Goal: Task Accomplishment & Management: Use online tool/utility

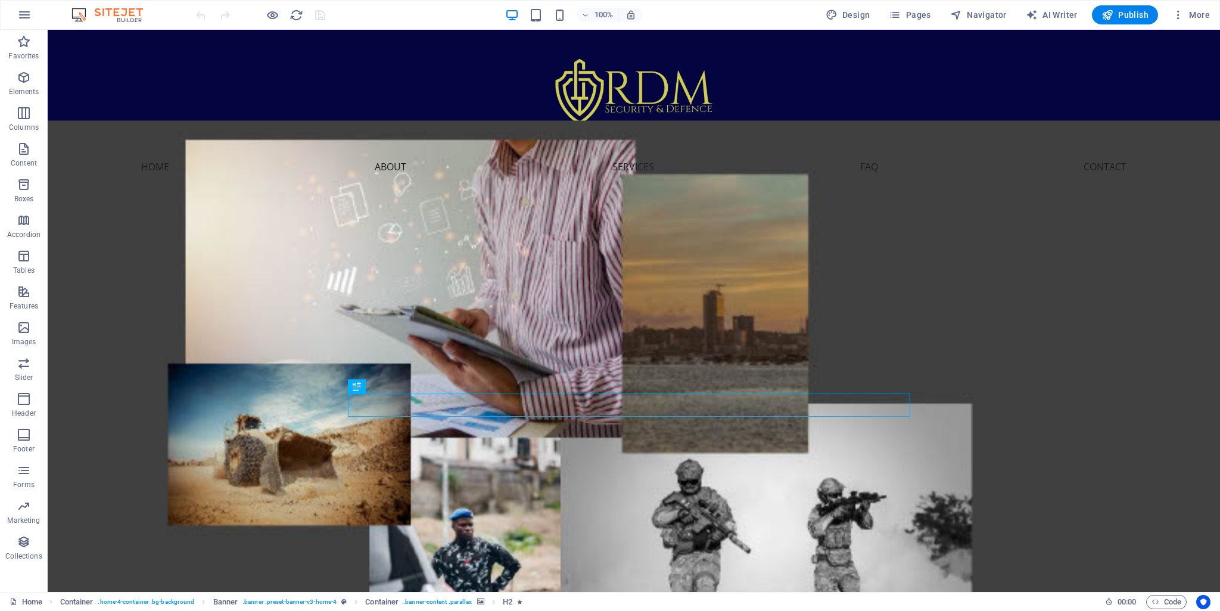
click at [166, 223] on figure at bounding box center [634, 376] width 1173 height 512
click at [167, 220] on figure at bounding box center [634, 376] width 1173 height 512
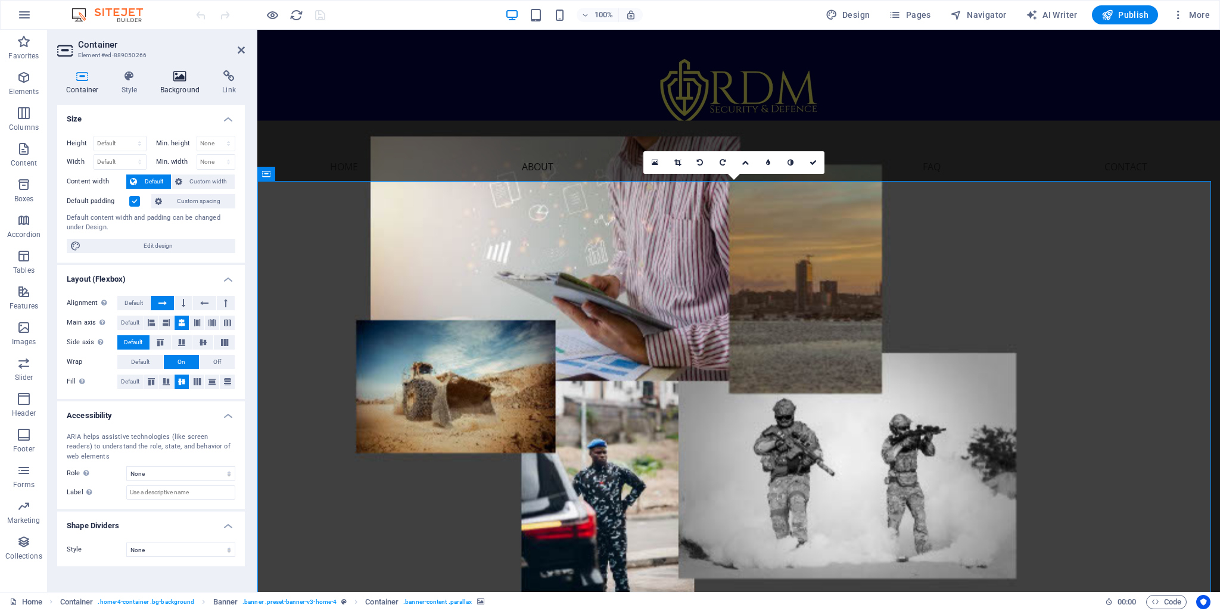
click at [179, 75] on icon at bounding box center [180, 76] width 58 height 12
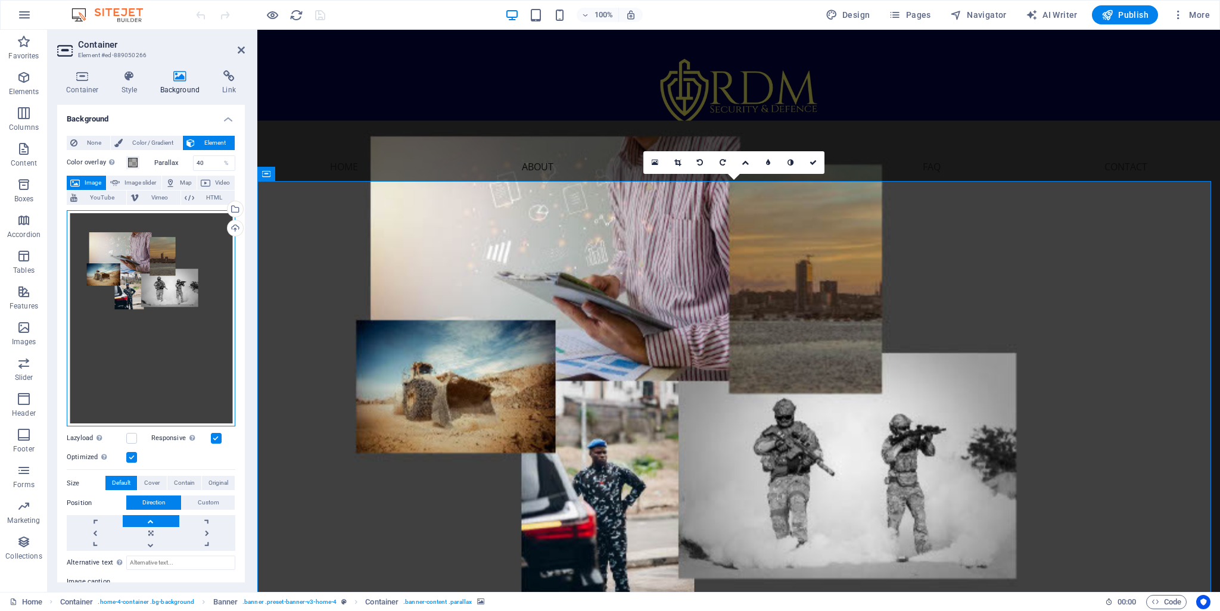
drag, startPoint x: 169, startPoint y: 261, endPoint x: 141, endPoint y: 296, distance: 44.6
drag, startPoint x: 141, startPoint y: 296, endPoint x: 186, endPoint y: 315, distance: 48.6
click at [186, 315] on div "Drag files here, click to choose files or select files from Files or our free s…" at bounding box center [151, 318] width 169 height 217
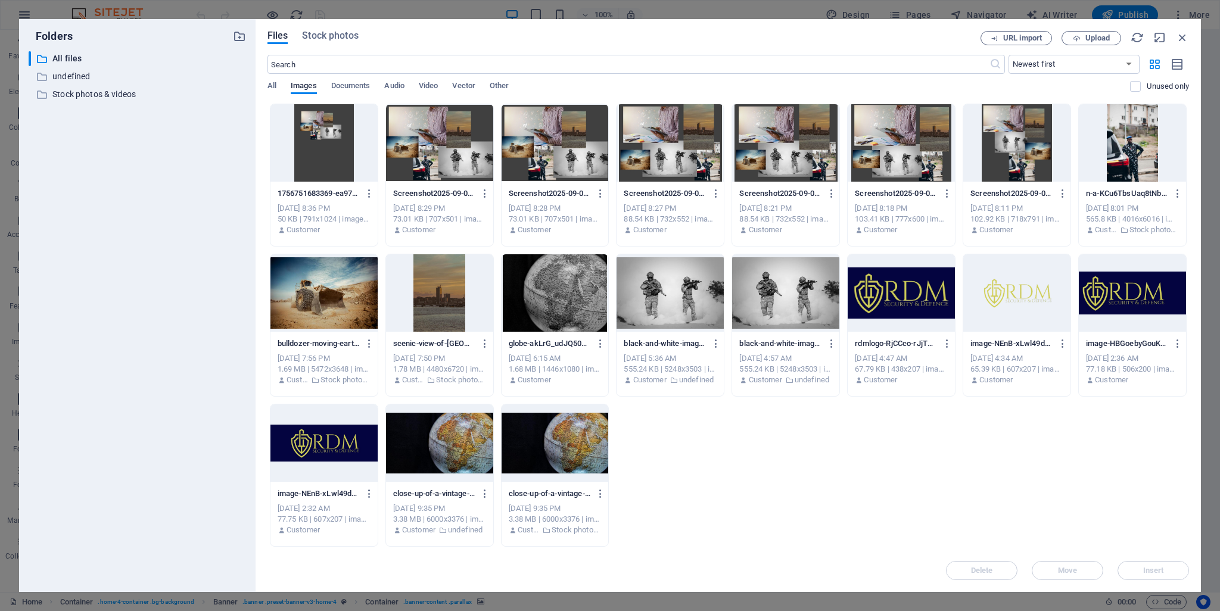
click at [559, 163] on div at bounding box center [555, 142] width 107 height 77
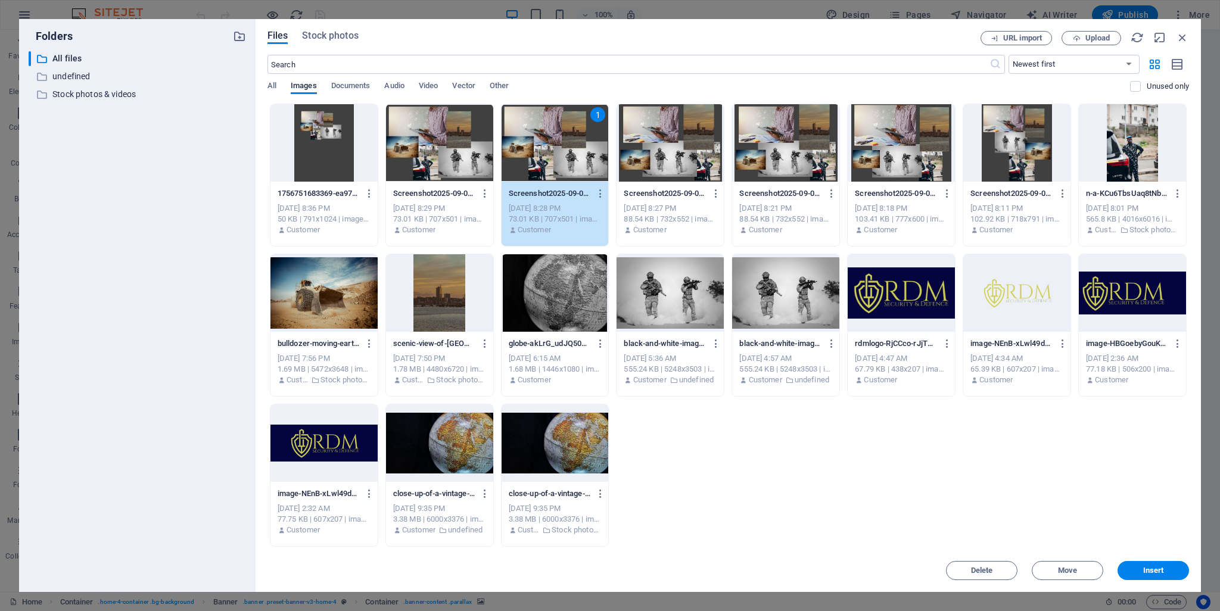
drag, startPoint x: 1153, startPoint y: 580, endPoint x: 897, endPoint y: 549, distance: 258.1
click at [1153, 580] on button "Insert" at bounding box center [1153, 570] width 71 height 19
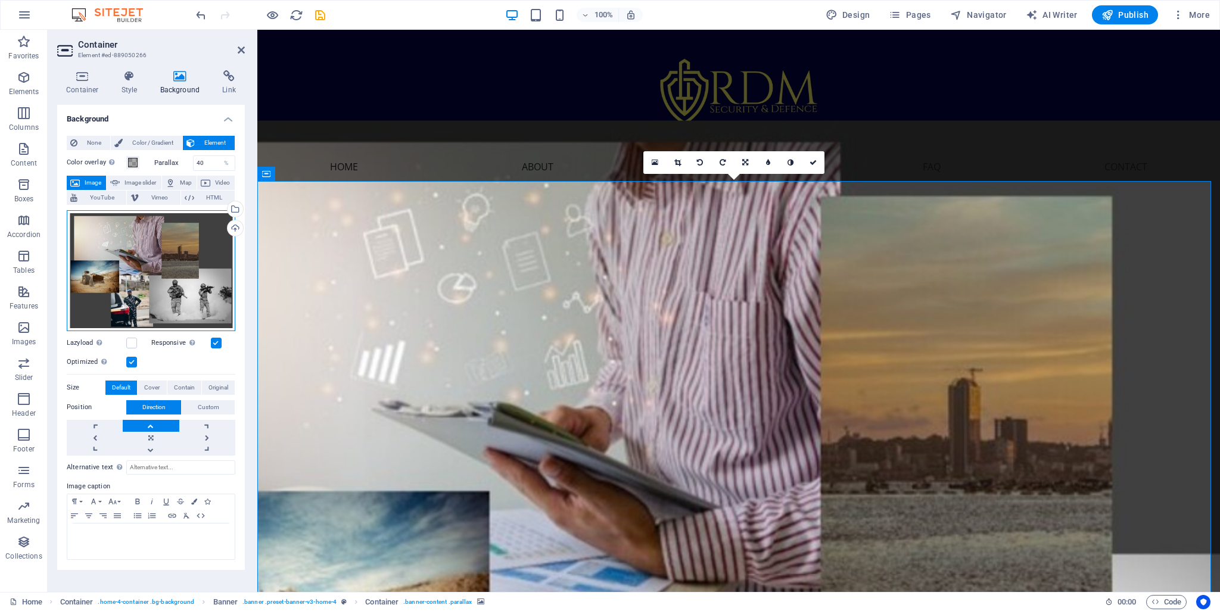
click at [188, 242] on div "Drag files here, click to choose files or select files from Files or our free s…" at bounding box center [151, 270] width 169 height 121
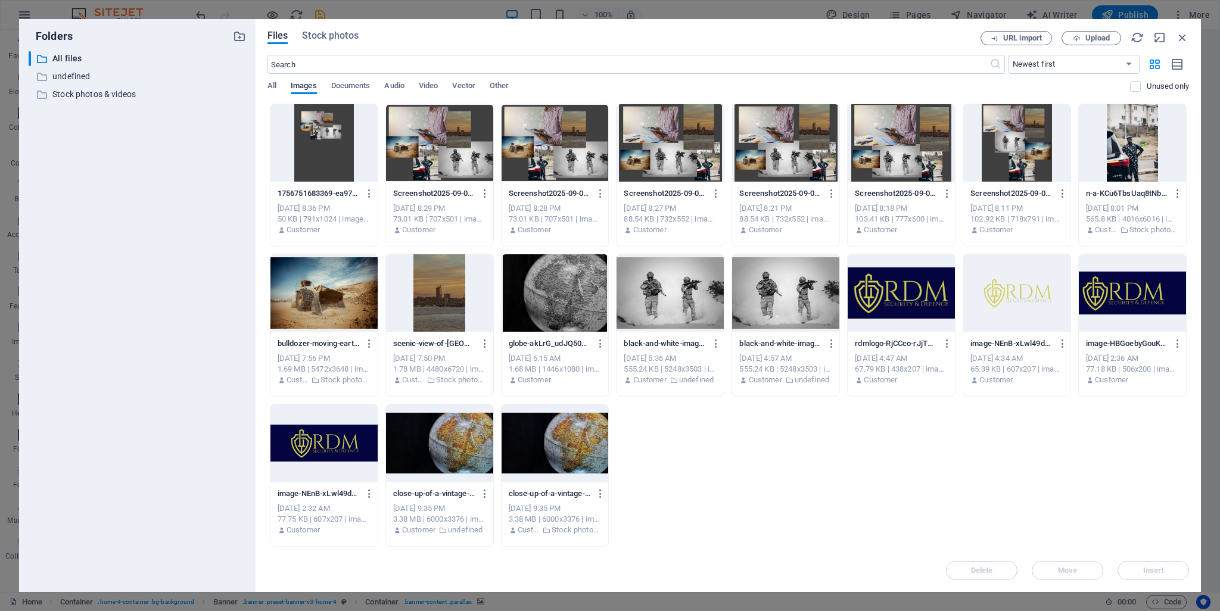
click at [318, 135] on div at bounding box center [323, 142] width 107 height 77
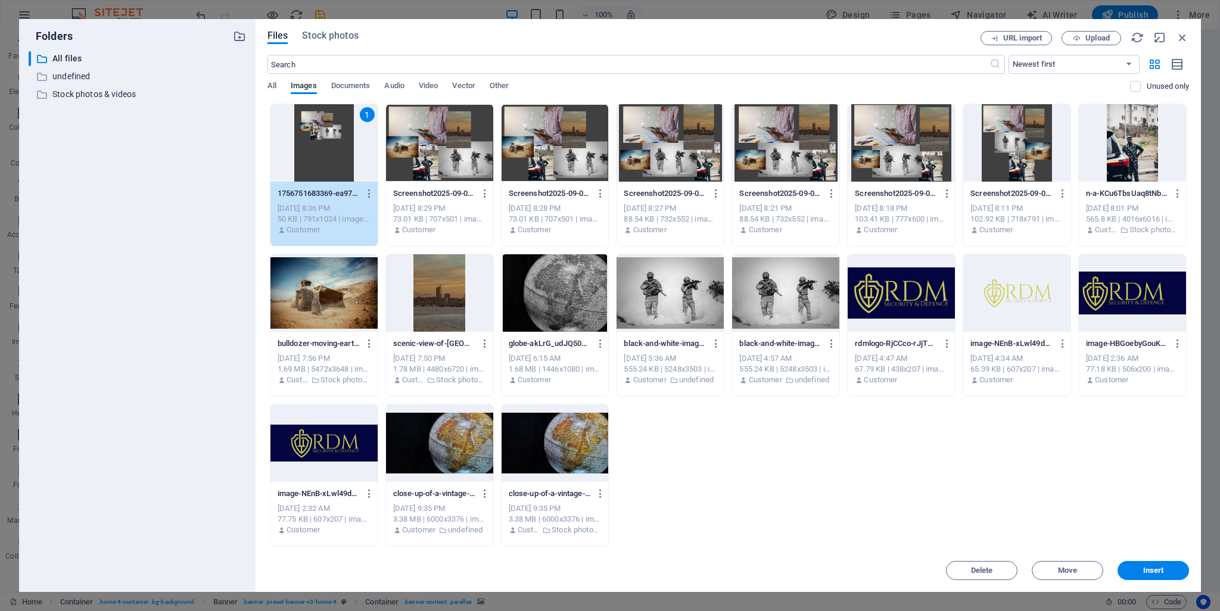
click at [318, 135] on div "1" at bounding box center [323, 142] width 107 height 77
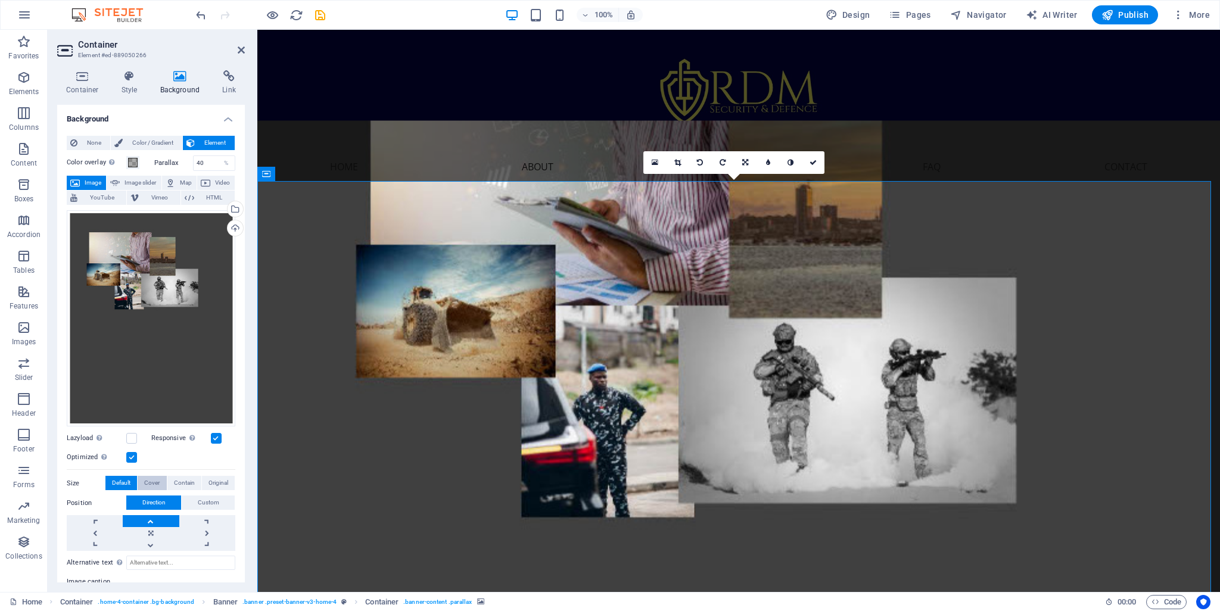
click at [161, 480] on button "Cover" at bounding box center [152, 483] width 29 height 14
click at [181, 480] on span "Contain" at bounding box center [184, 483] width 21 height 14
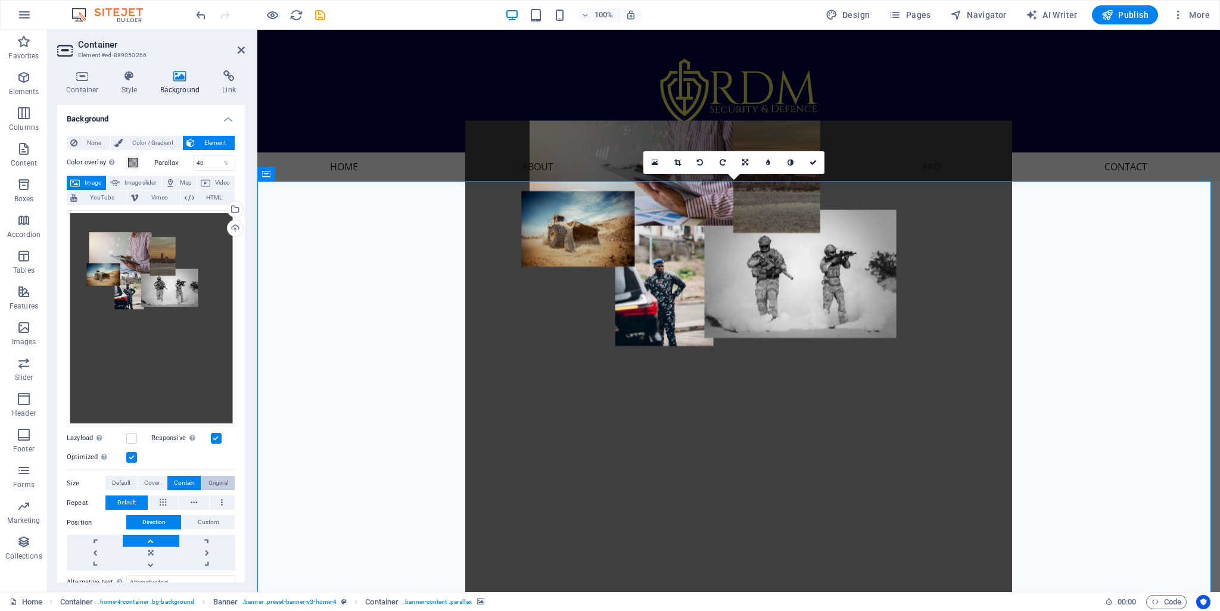
click at [224, 476] on span "Original" at bounding box center [219, 483] width 20 height 14
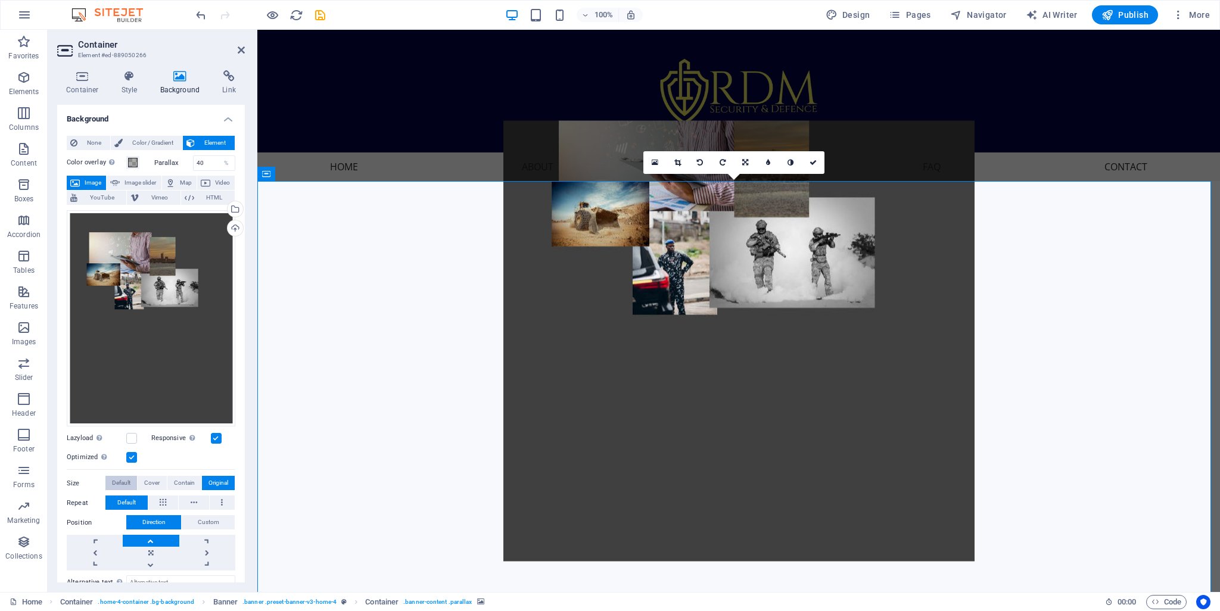
click at [133, 483] on button "Default" at bounding box center [121, 483] width 32 height 14
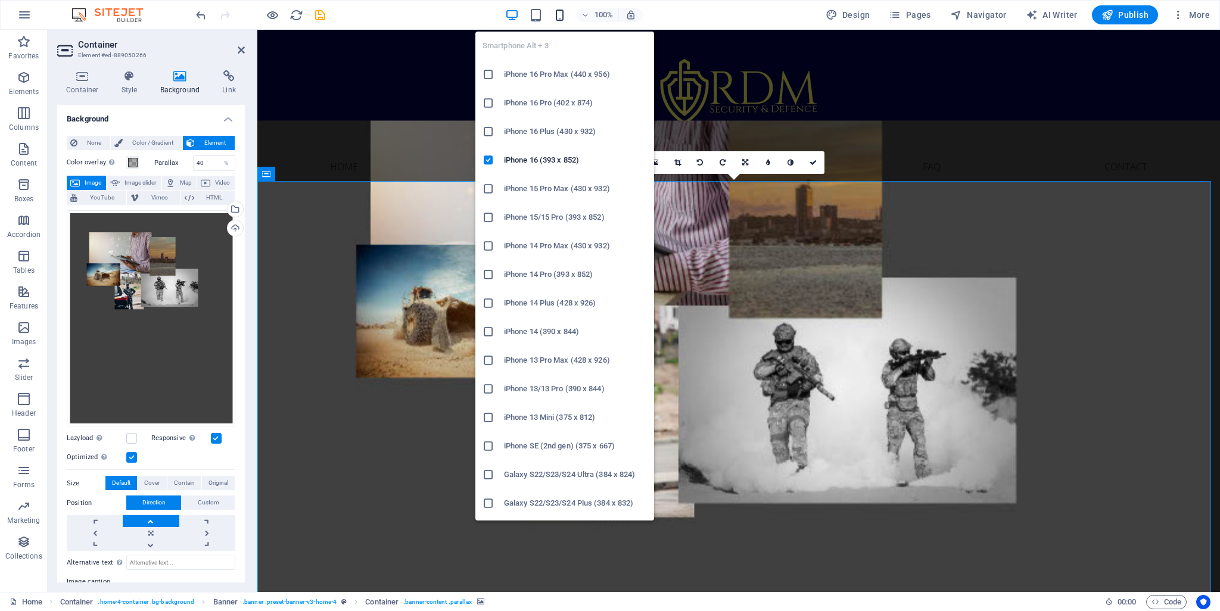
click at [559, 17] on icon "button" at bounding box center [560, 15] width 14 height 14
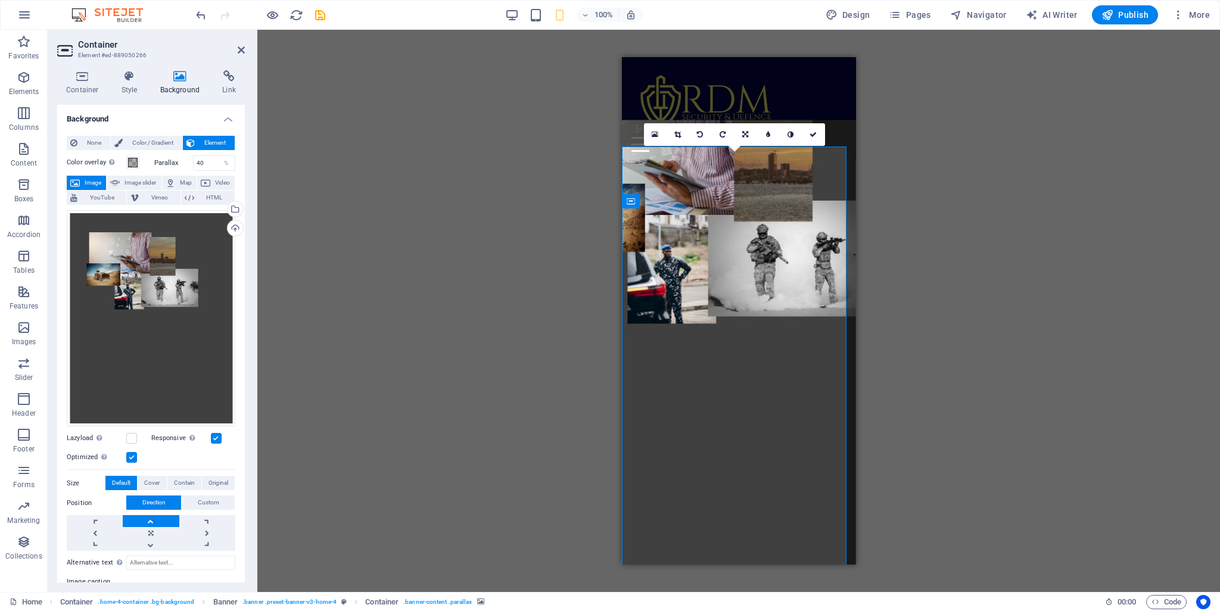
click at [958, 262] on div "Drag here to replace the existing content. Press “Ctrl” if you want to create a…" at bounding box center [738, 311] width 963 height 562
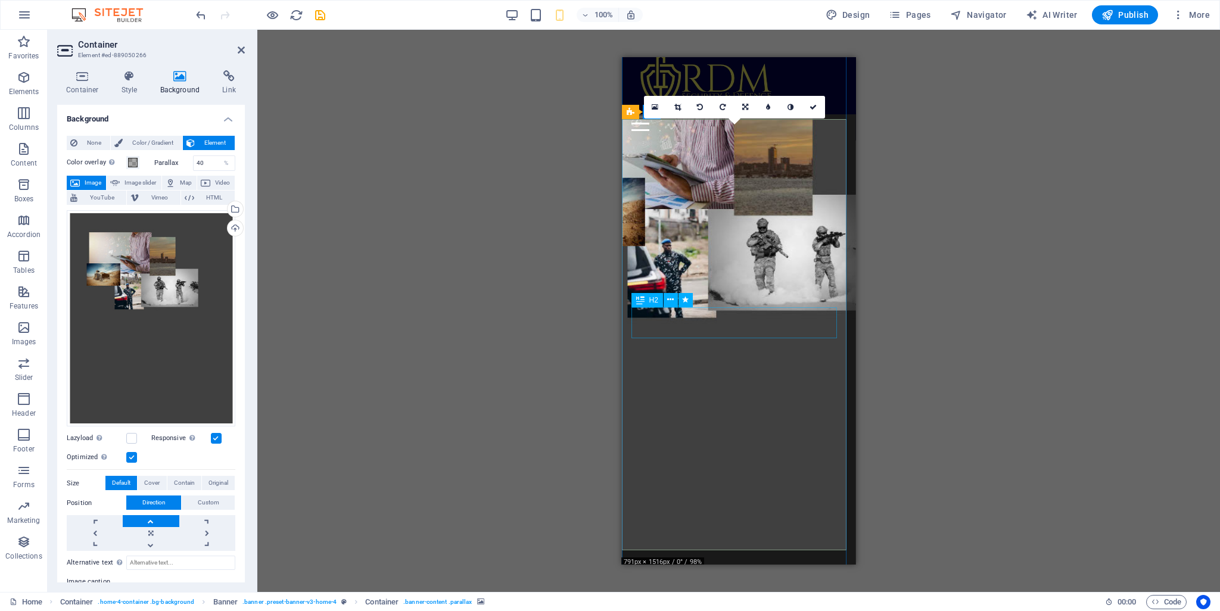
scroll to position [60, 0]
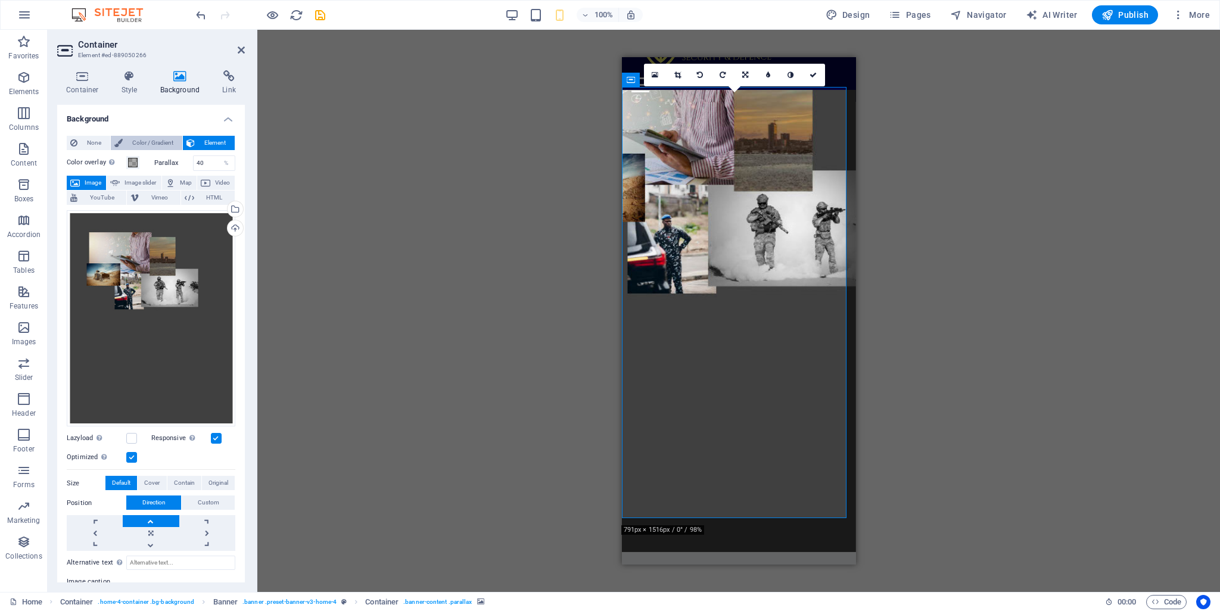
click at [149, 139] on span "Color / Gradient" at bounding box center [152, 143] width 52 height 14
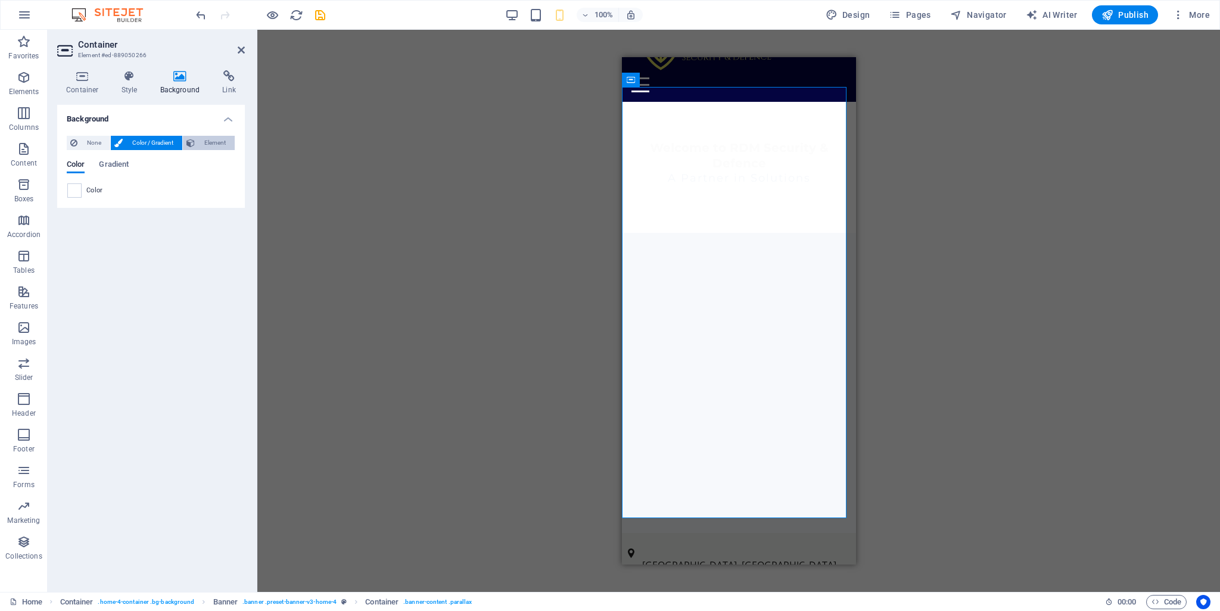
click at [210, 145] on span "Element" at bounding box center [214, 143] width 33 height 14
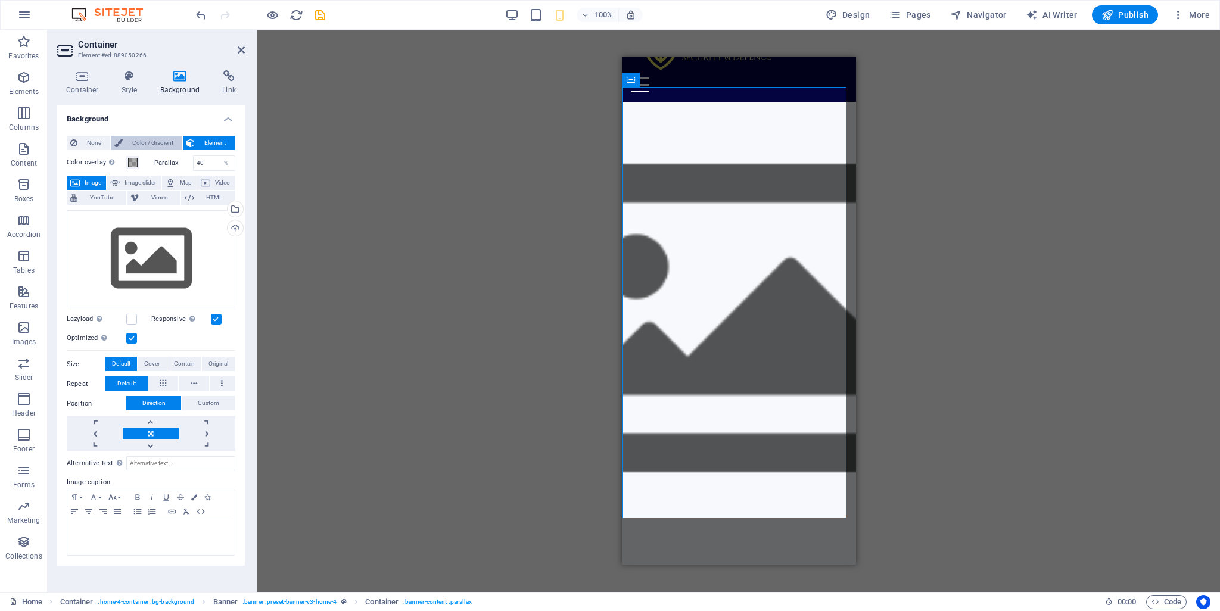
click at [162, 143] on span "Color / Gradient" at bounding box center [152, 143] width 52 height 14
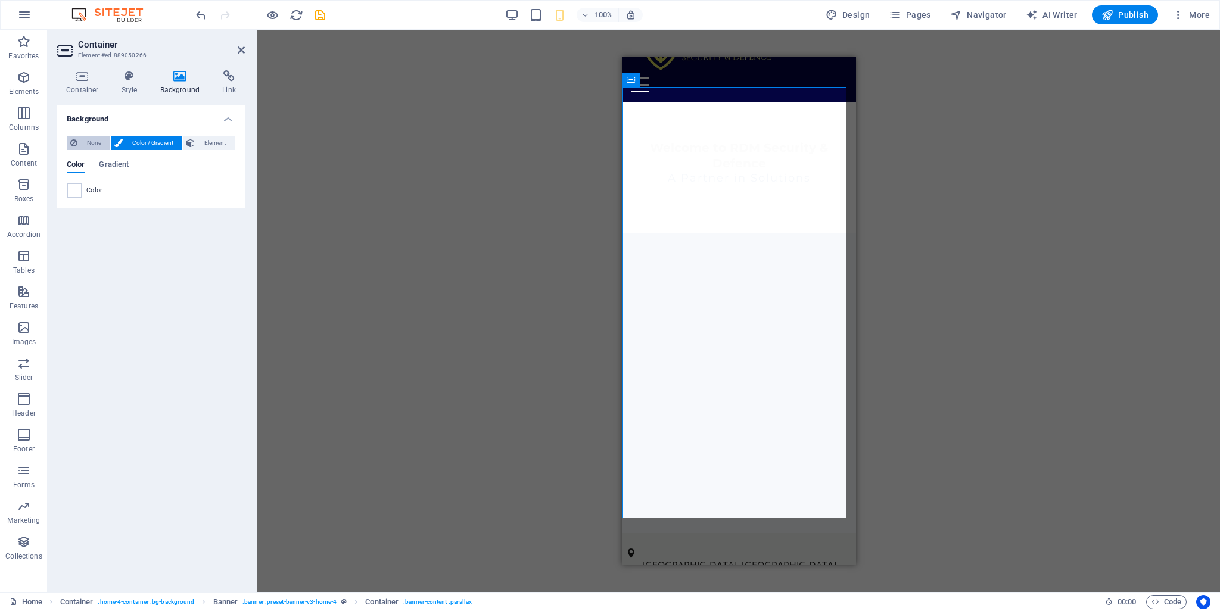
click at [88, 145] on span "None" at bounding box center [94, 143] width 26 height 14
click at [135, 142] on span "Color / Gradient" at bounding box center [152, 143] width 52 height 14
click at [205, 147] on span "Element" at bounding box center [214, 143] width 33 height 14
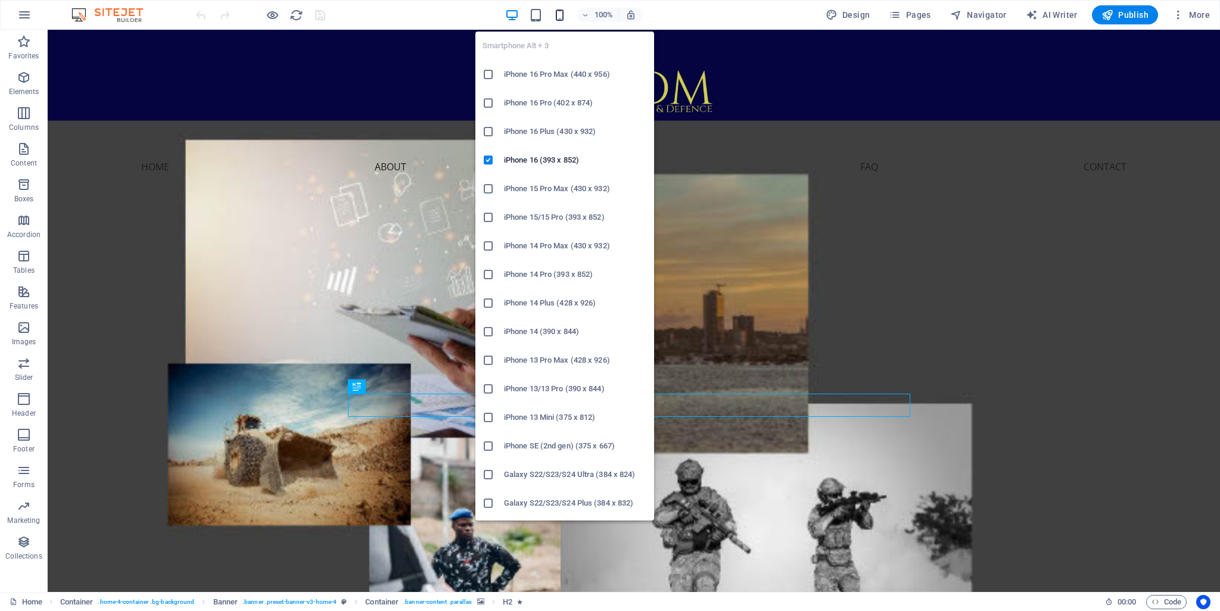
click at [564, 11] on icon "button" at bounding box center [560, 15] width 14 height 14
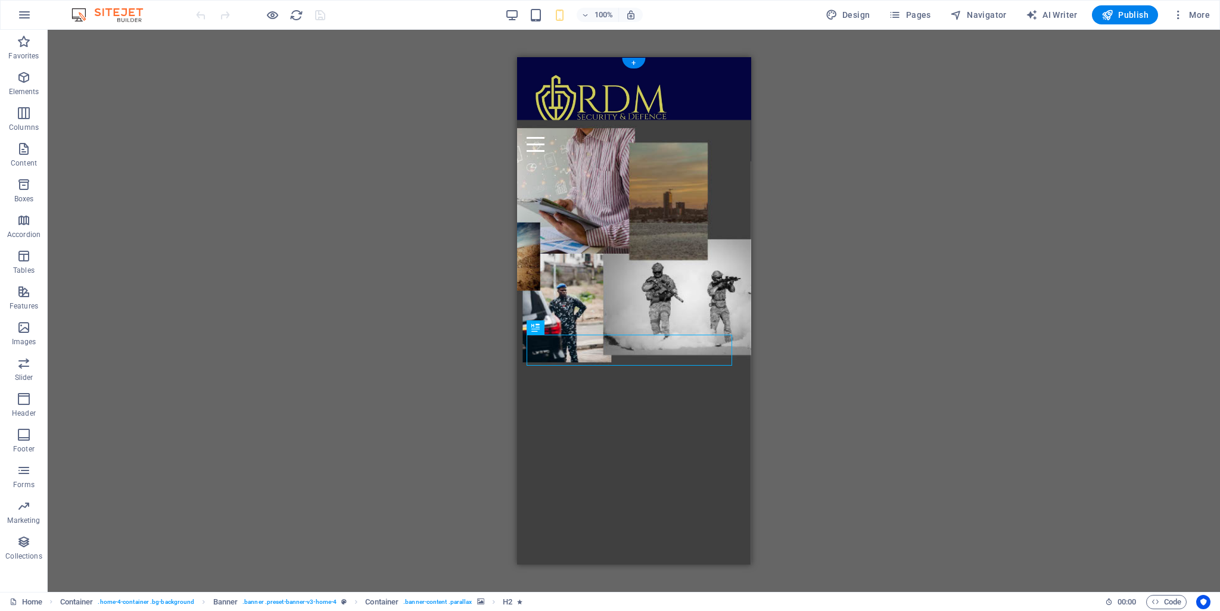
click at [626, 173] on figure at bounding box center [634, 351] width 234 height 462
drag, startPoint x: 627, startPoint y: 173, endPoint x: 811, endPoint y: 197, distance: 186.2
click at [626, 173] on figure at bounding box center [634, 351] width 234 height 462
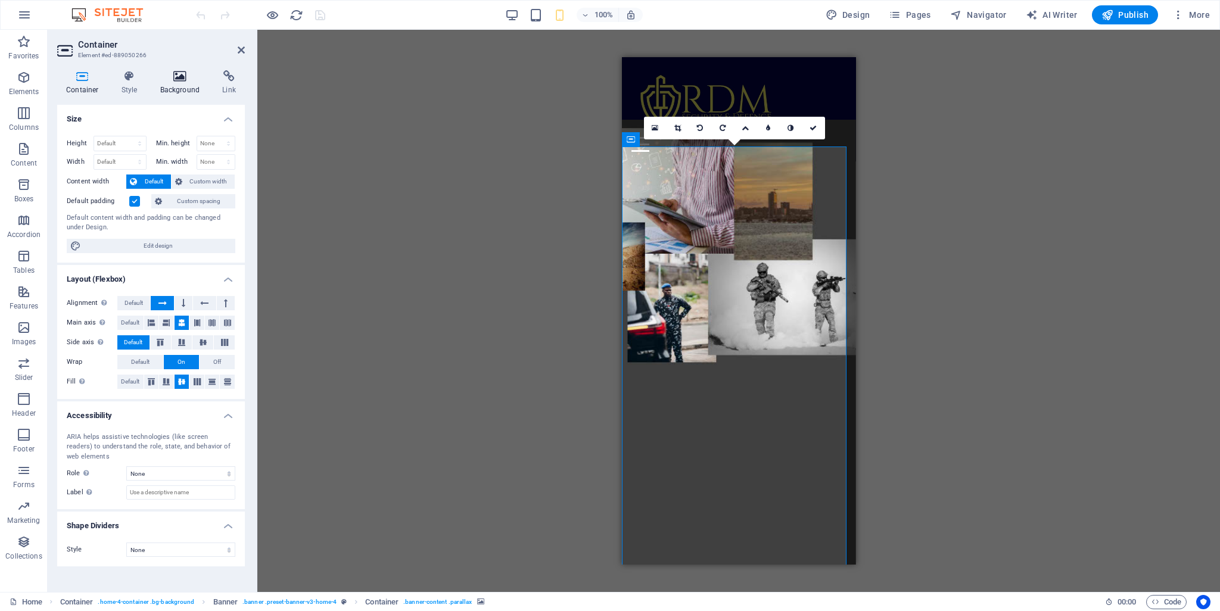
click at [170, 87] on h4 "Background" at bounding box center [182, 82] width 63 height 25
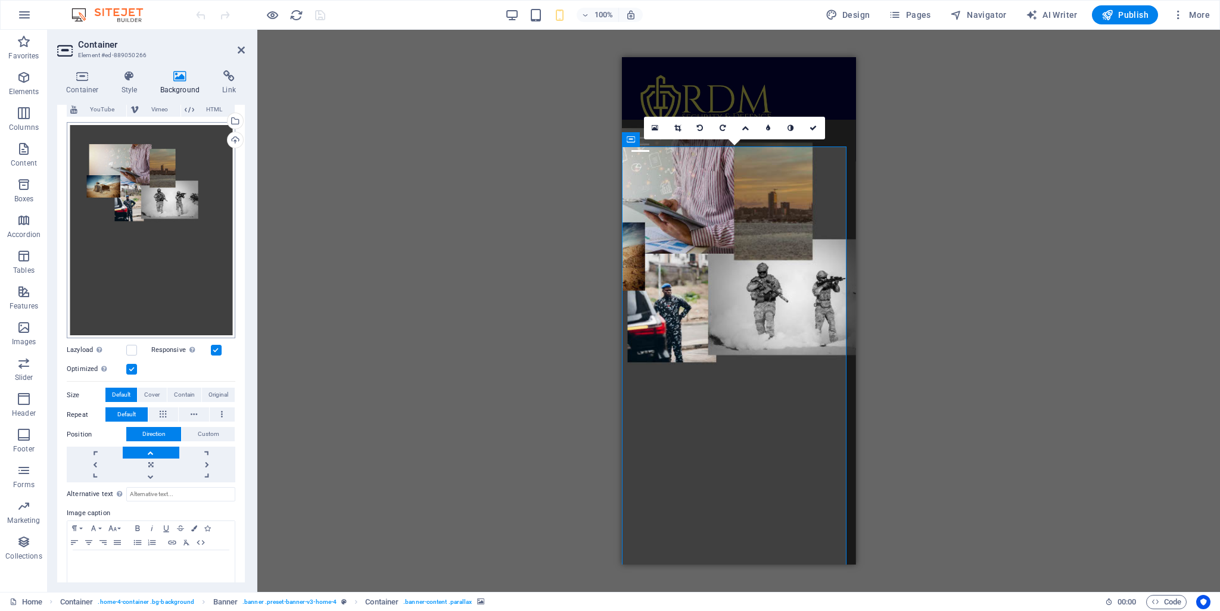
scroll to position [99, 0]
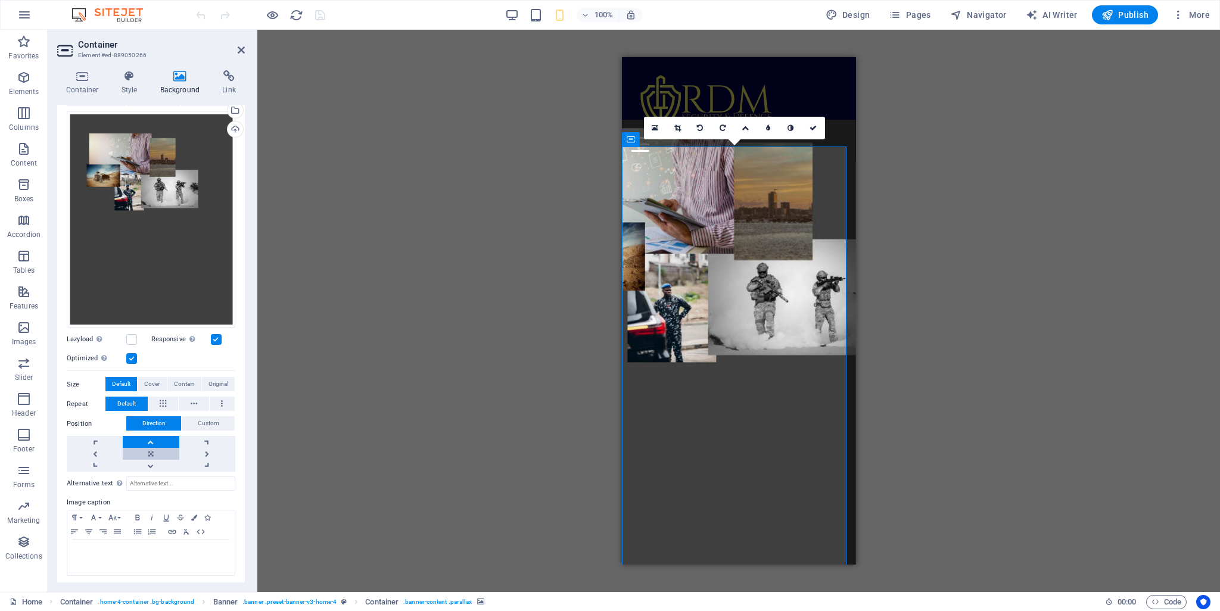
click at [151, 448] on link at bounding box center [151, 454] width 56 height 12
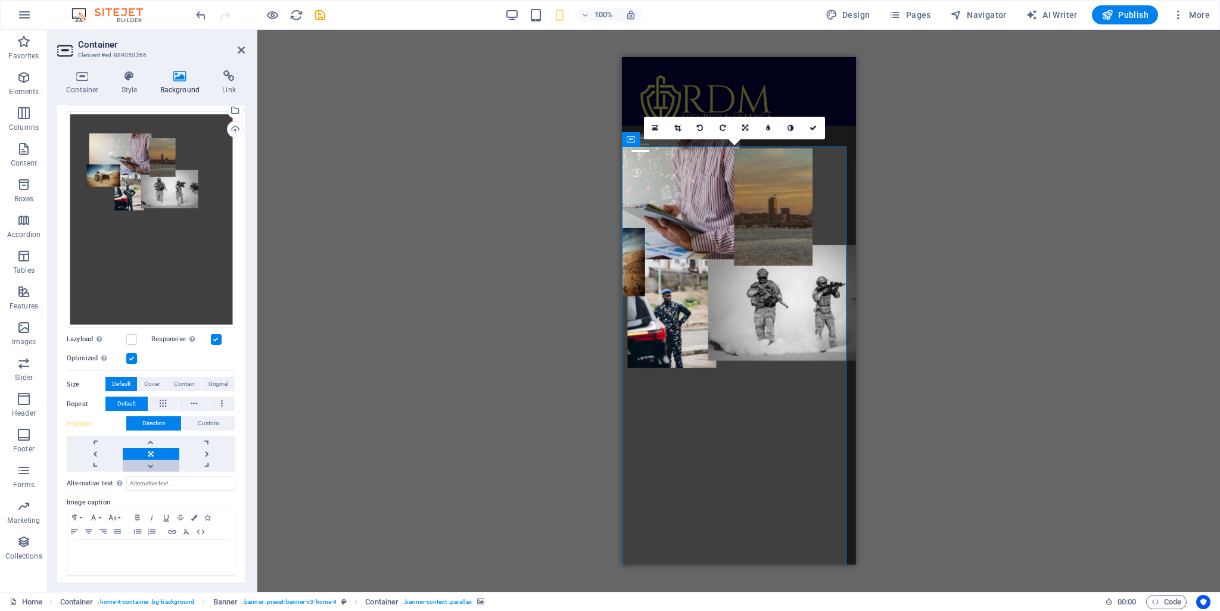
click at [161, 460] on link at bounding box center [151, 466] width 56 height 12
click at [153, 439] on link at bounding box center [151, 442] width 56 height 12
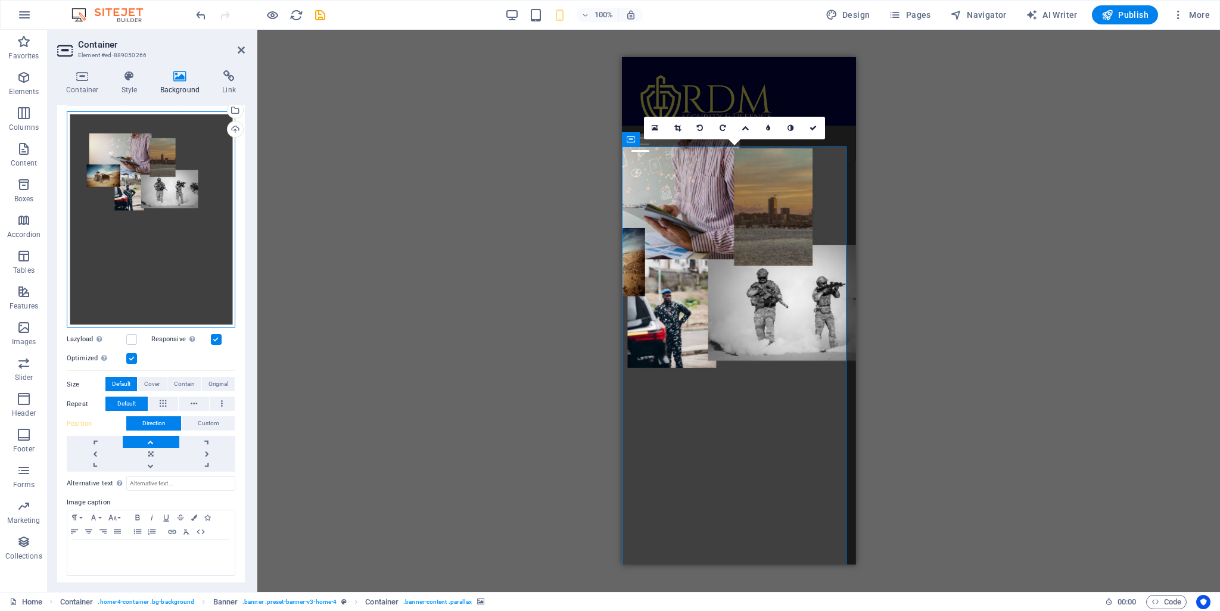
click at [158, 229] on div "Drag files here, click to choose files or select files from Files or our free s…" at bounding box center [151, 219] width 169 height 217
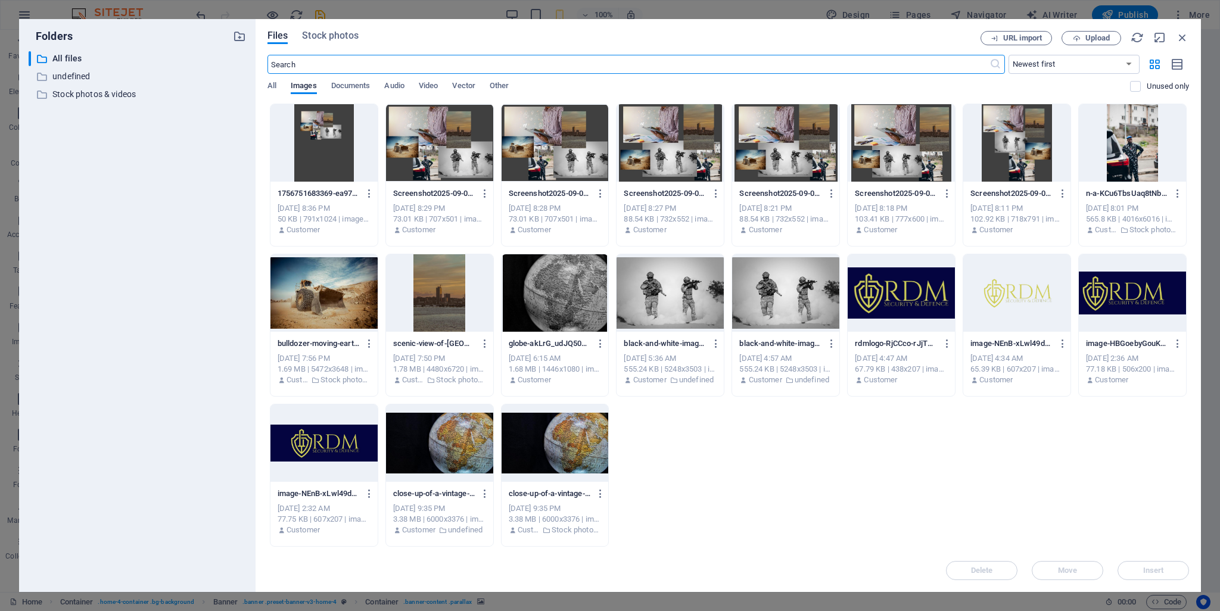
scroll to position [79, 0]
click at [324, 146] on div at bounding box center [323, 142] width 107 height 77
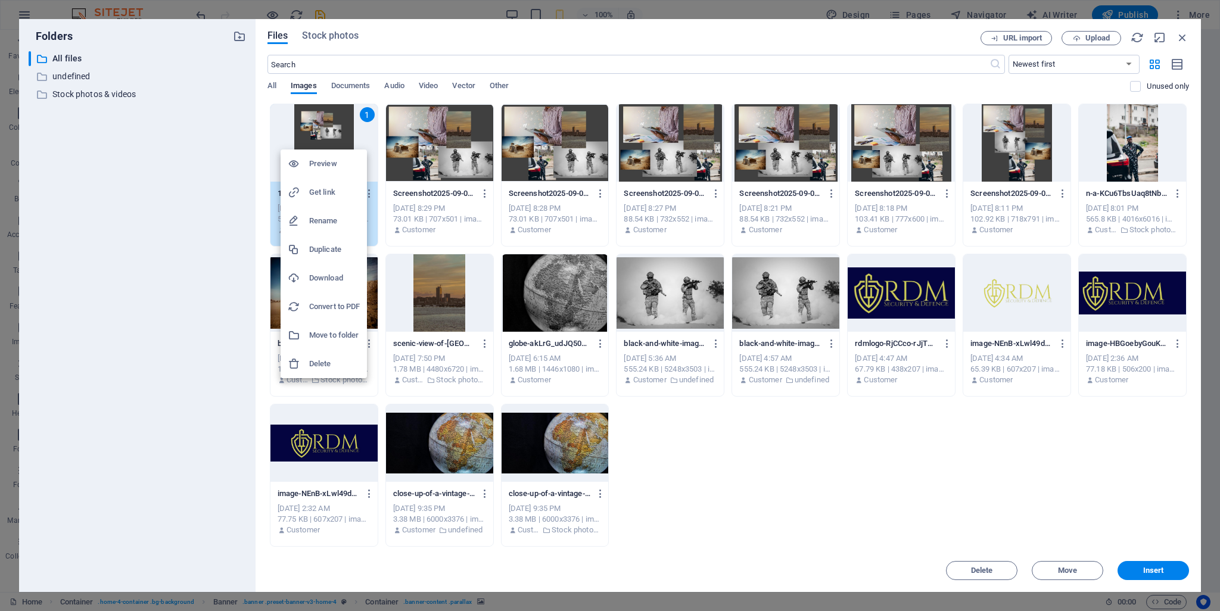
click at [318, 271] on h6 "Download" at bounding box center [334, 278] width 51 height 14
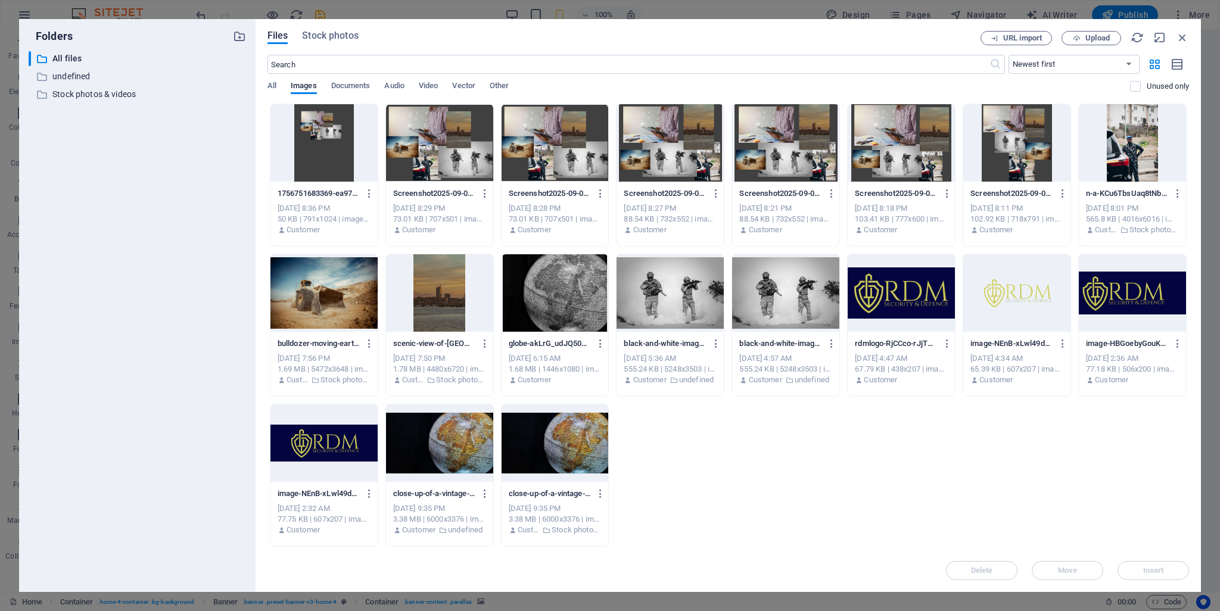
click at [0, 150] on div "Folders ​ All files All files ​ undefined undefined ​ Stock photos & videos Sto…" at bounding box center [610, 305] width 1220 height 611
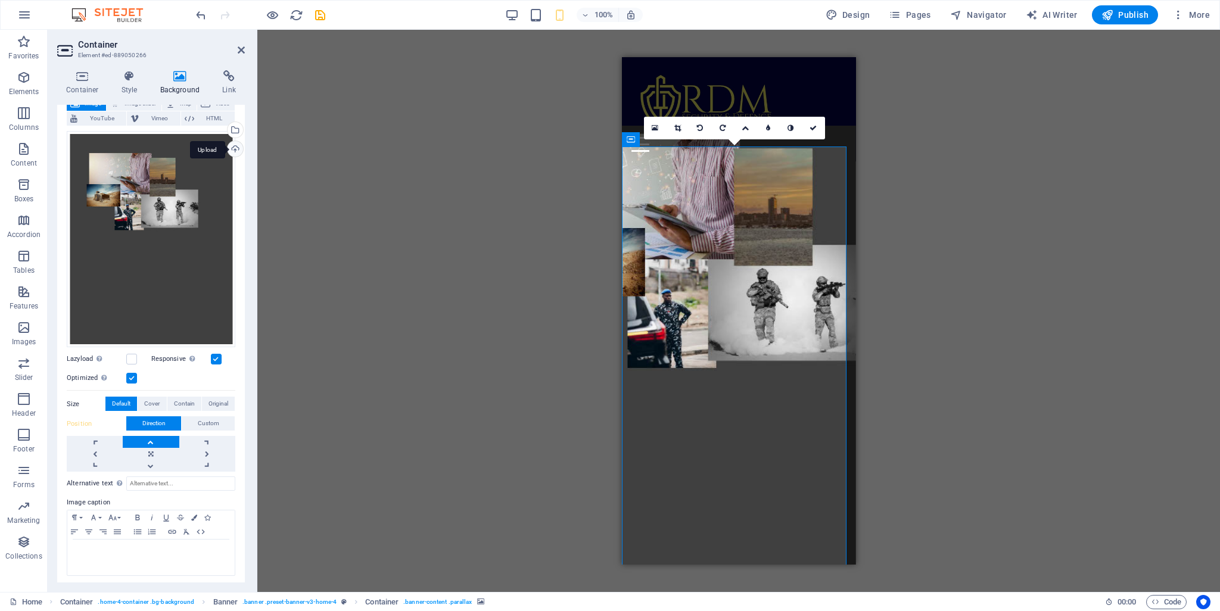
click at [231, 154] on div "Upload" at bounding box center [234, 150] width 18 height 18
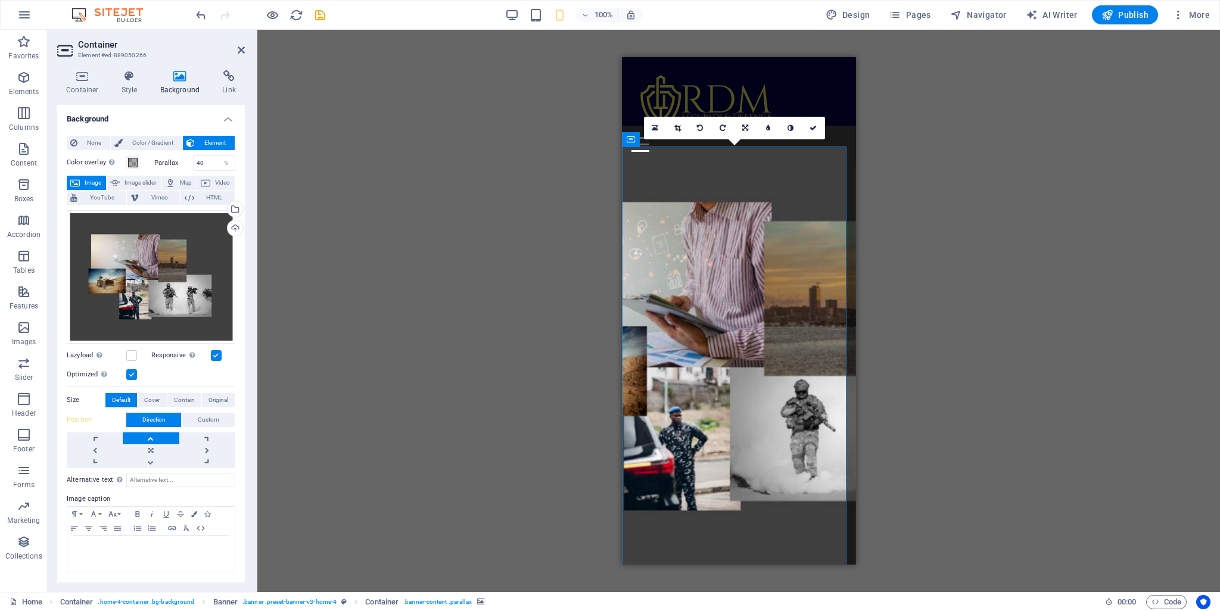
click at [135, 378] on label at bounding box center [131, 374] width 11 height 11
click at [0, 0] on input "Optimized Images are compressed to improve page speed." at bounding box center [0, 0] width 0 height 0
click at [133, 377] on label at bounding box center [131, 374] width 11 height 11
click at [0, 0] on input "Optimized Images are compressed to improve page speed." at bounding box center [0, 0] width 0 height 0
click at [215, 356] on label at bounding box center [216, 355] width 11 height 11
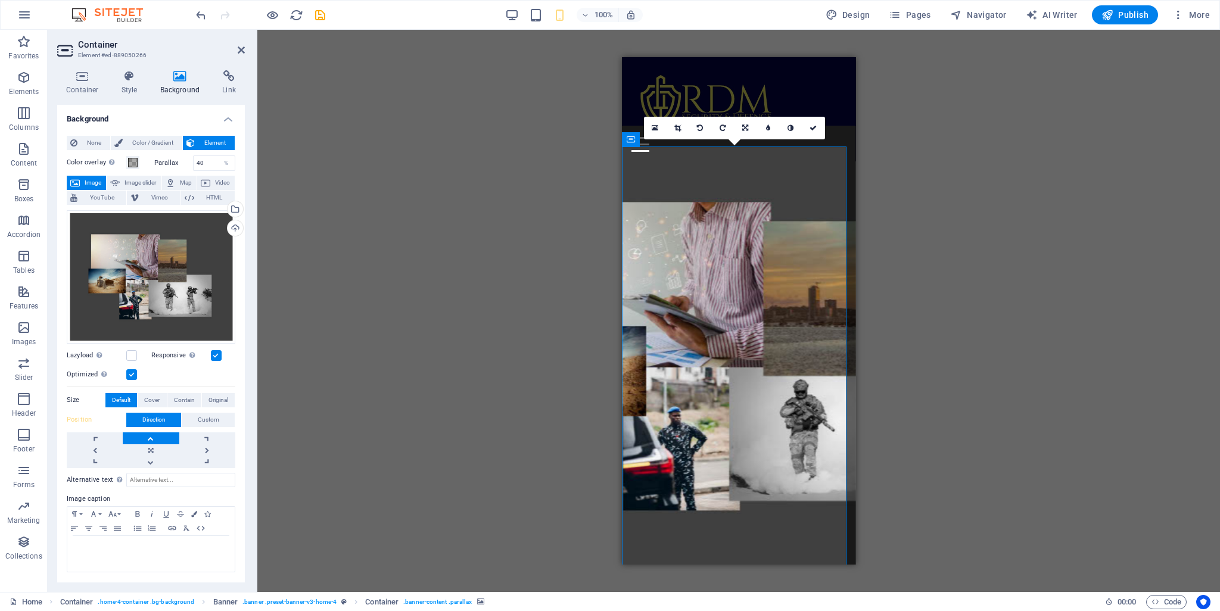
click at [0, 0] on input "Responsive Automatically load retina image and smartphone optimized sizes." at bounding box center [0, 0] width 0 height 0
click at [217, 359] on label at bounding box center [216, 355] width 11 height 11
click at [0, 0] on input "Responsive Automatically load retina image and smartphone optimized sizes." at bounding box center [0, 0] width 0 height 0
click at [148, 187] on span "Image slider" at bounding box center [140, 183] width 34 height 14
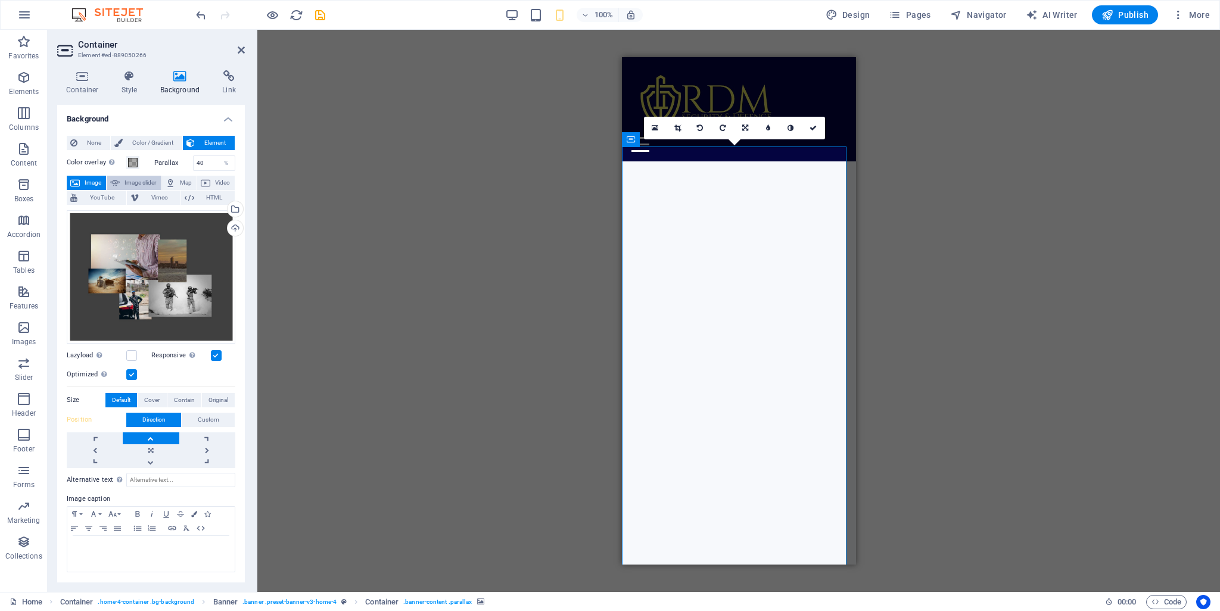
select select "ms"
select select "s"
select select "progressive"
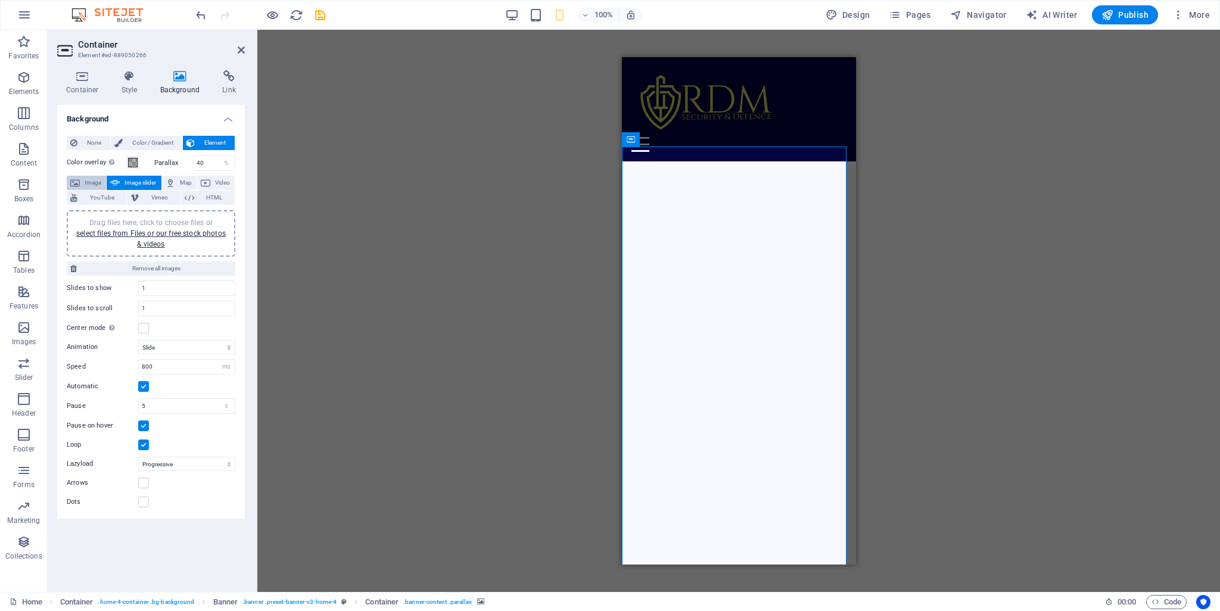
click at [91, 182] on span "Image" at bounding box center [92, 183] width 19 height 14
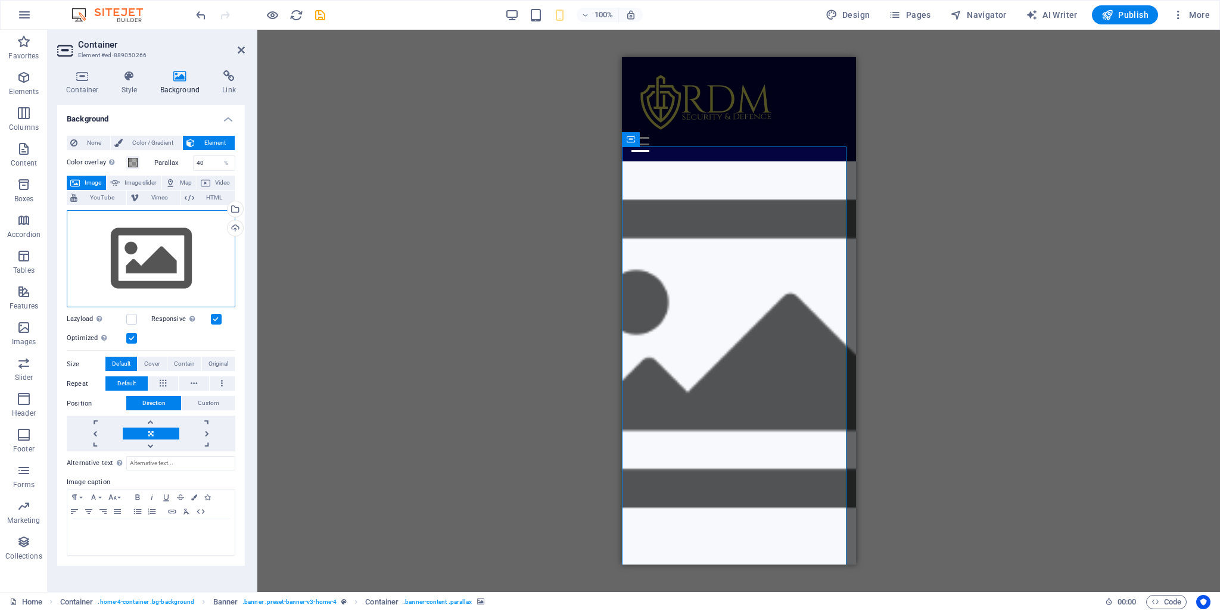
click at [194, 243] on div "Drag files here, click to choose files or select files from Files or our free s…" at bounding box center [151, 259] width 169 height 98
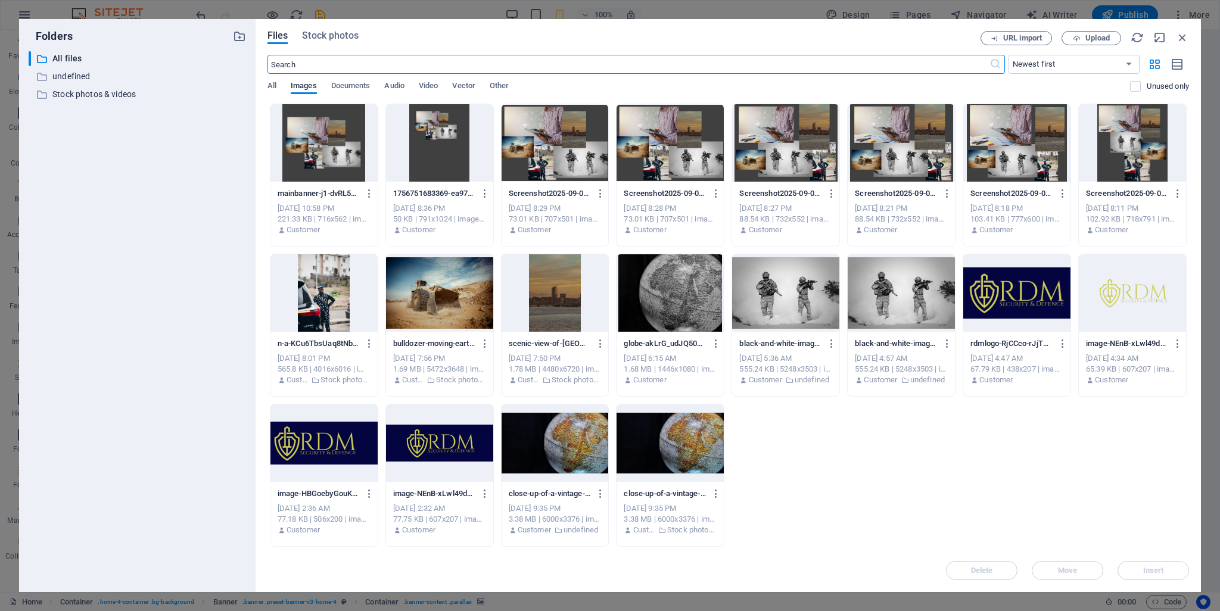
click at [322, 139] on div at bounding box center [323, 142] width 107 height 77
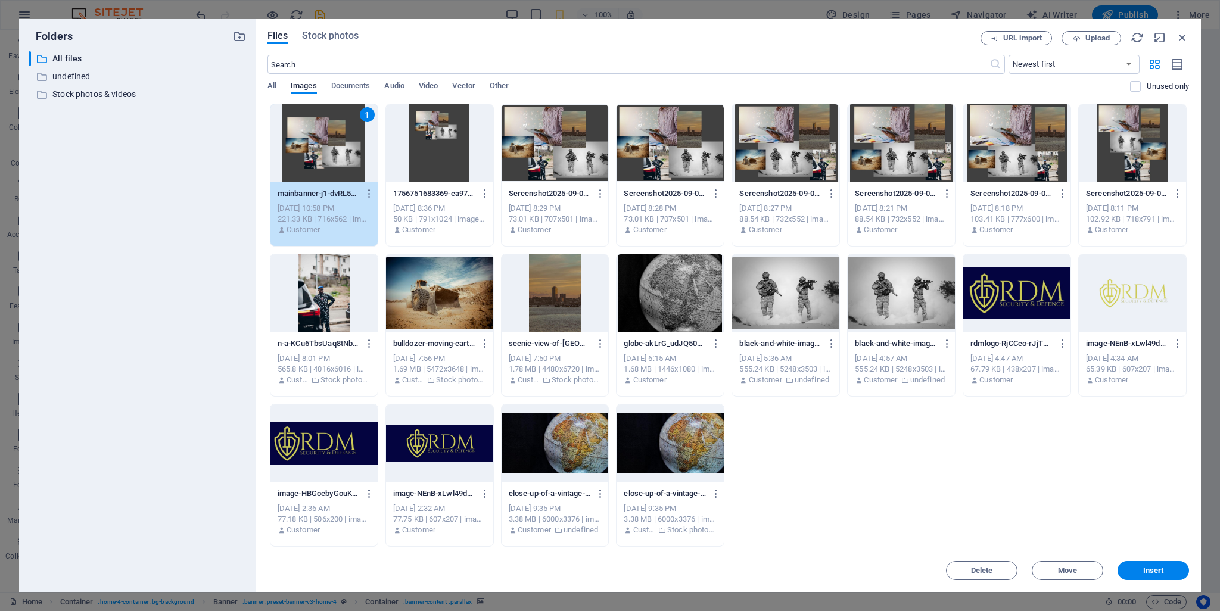
click at [322, 139] on div "1" at bounding box center [323, 142] width 107 height 77
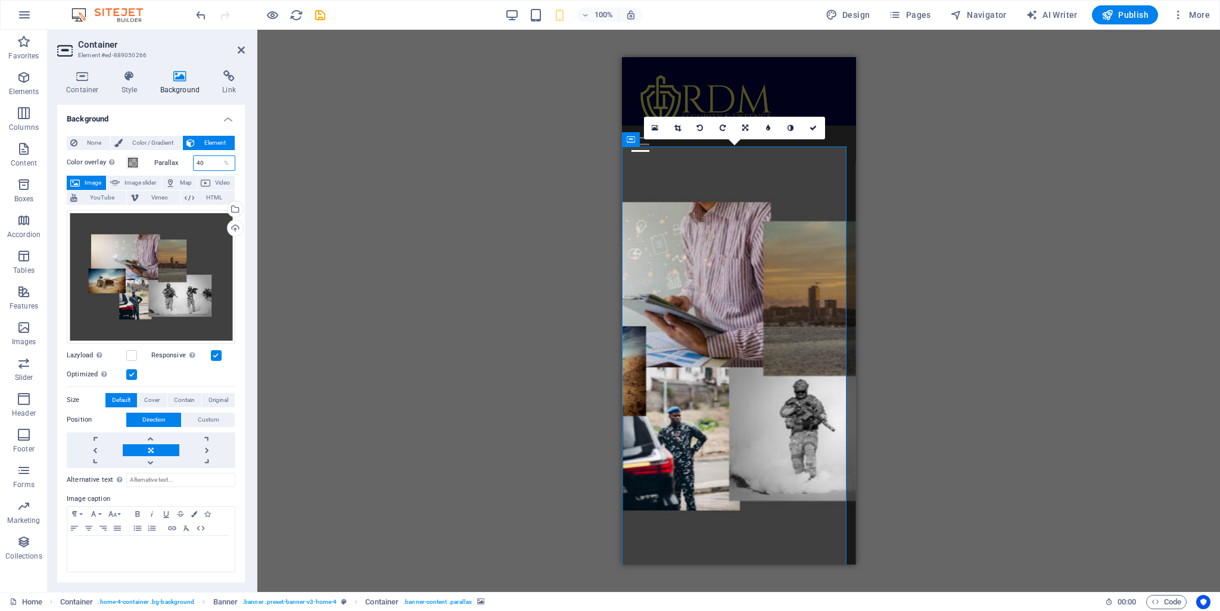
drag, startPoint x: 201, startPoint y: 166, endPoint x: 186, endPoint y: 167, distance: 14.9
click at [186, 167] on div "Parallax 40 %" at bounding box center [195, 163] width 82 height 15
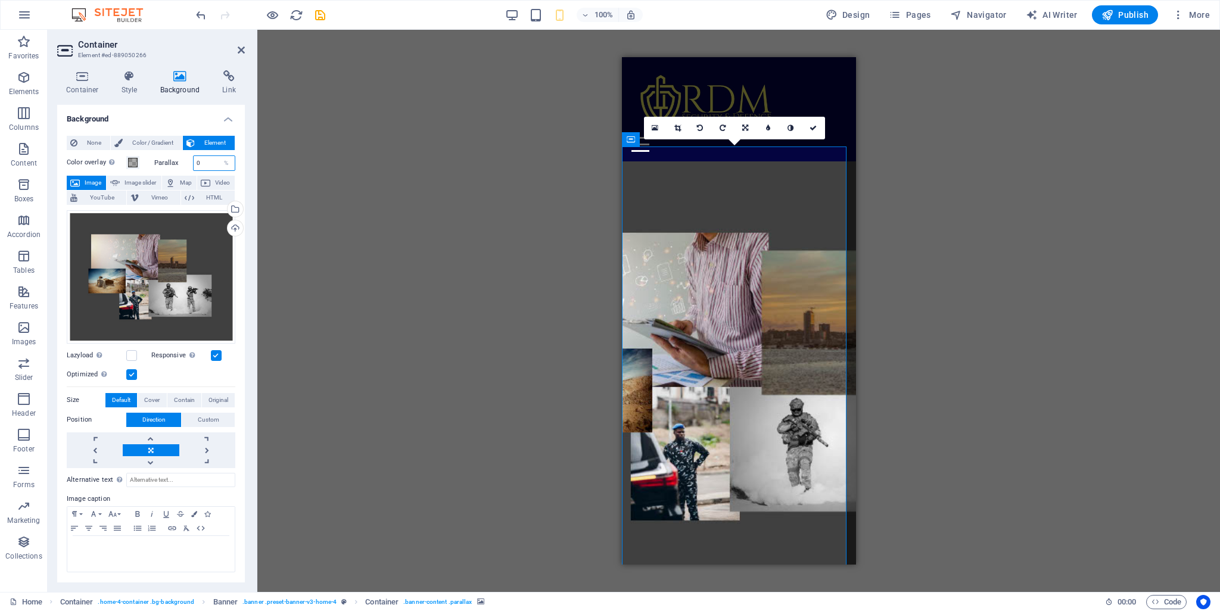
type input "0"
click at [440, 172] on div "Drag here to replace the existing content. Press “Ctrl” if you want to create a…" at bounding box center [738, 311] width 963 height 562
click at [515, 226] on div "Drag here to replace the existing content. Press “Ctrl” if you want to create a…" at bounding box center [738, 311] width 963 height 562
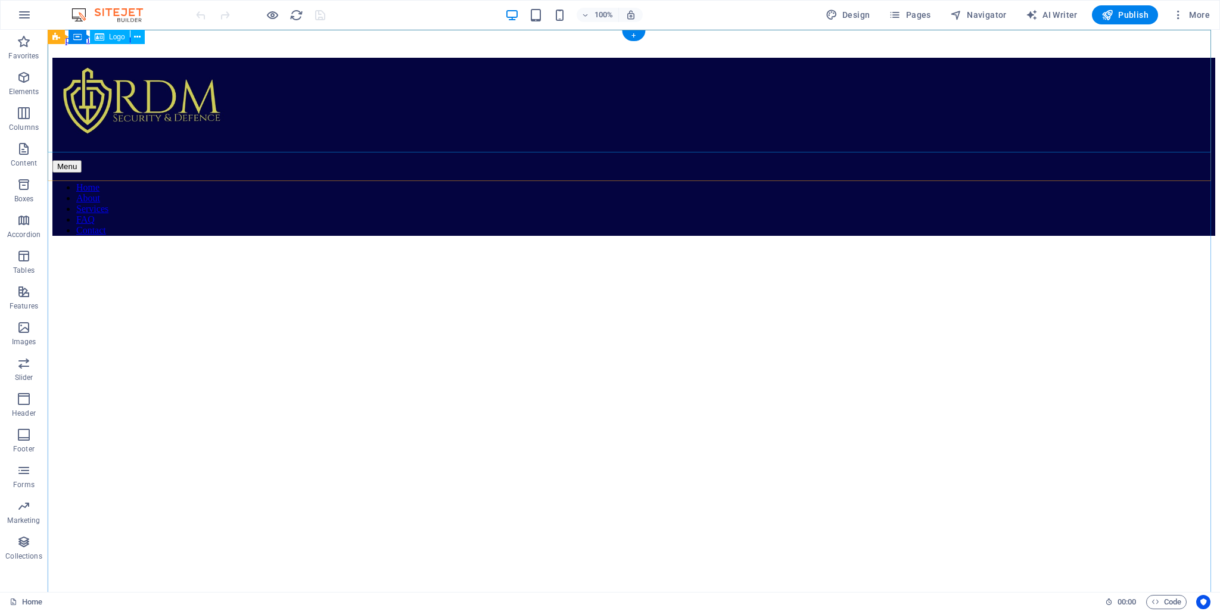
click at [621, 101] on div at bounding box center [633, 102] width 1163 height 89
click at [150, 185] on figure at bounding box center [633, 185] width 1163 height 0
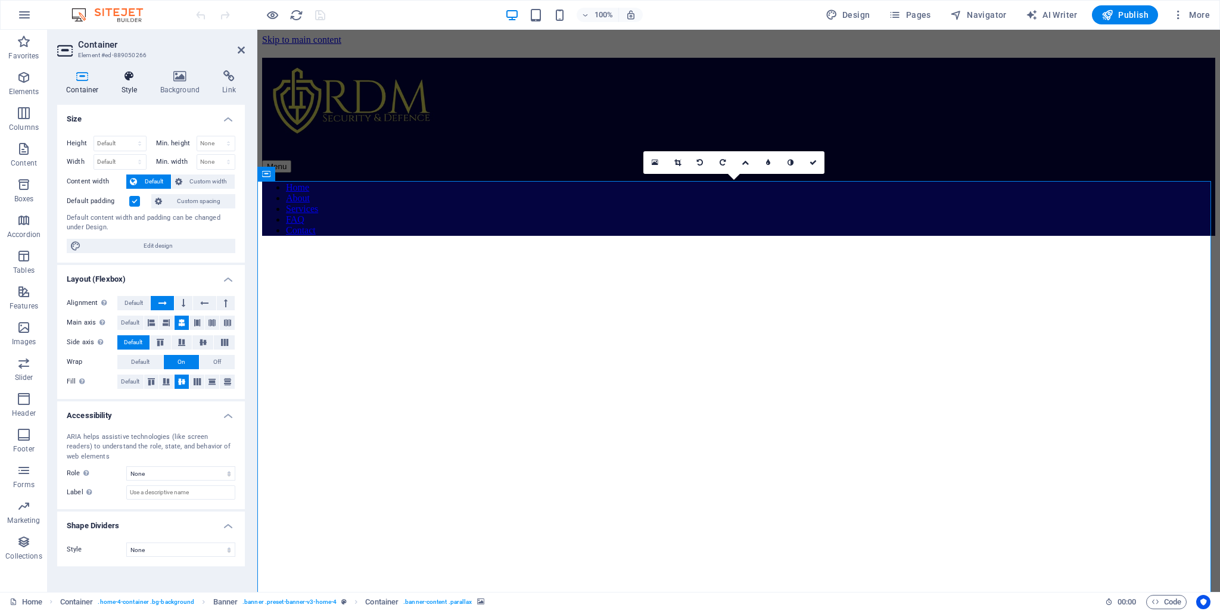
click at [133, 77] on icon at bounding box center [130, 76] width 34 height 12
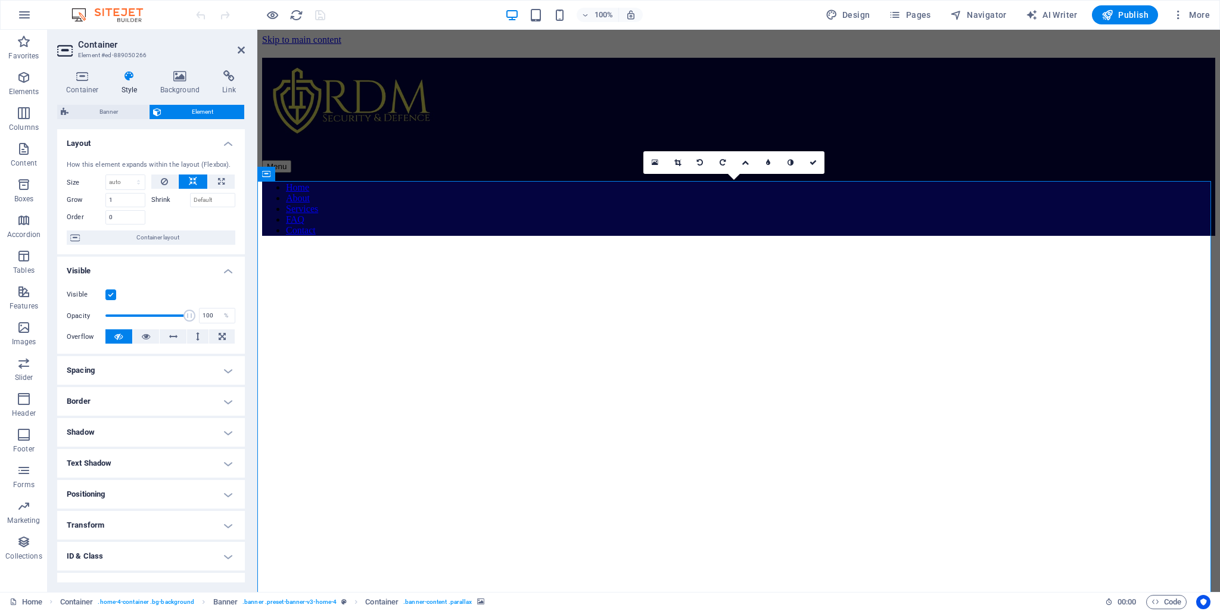
click at [192, 225] on div "How this element expands within the layout (Flexbox). Size Default auto px % 1/…" at bounding box center [151, 203] width 188 height 104
click at [218, 185] on icon at bounding box center [221, 182] width 7 height 14
type input "100"
select select "%"
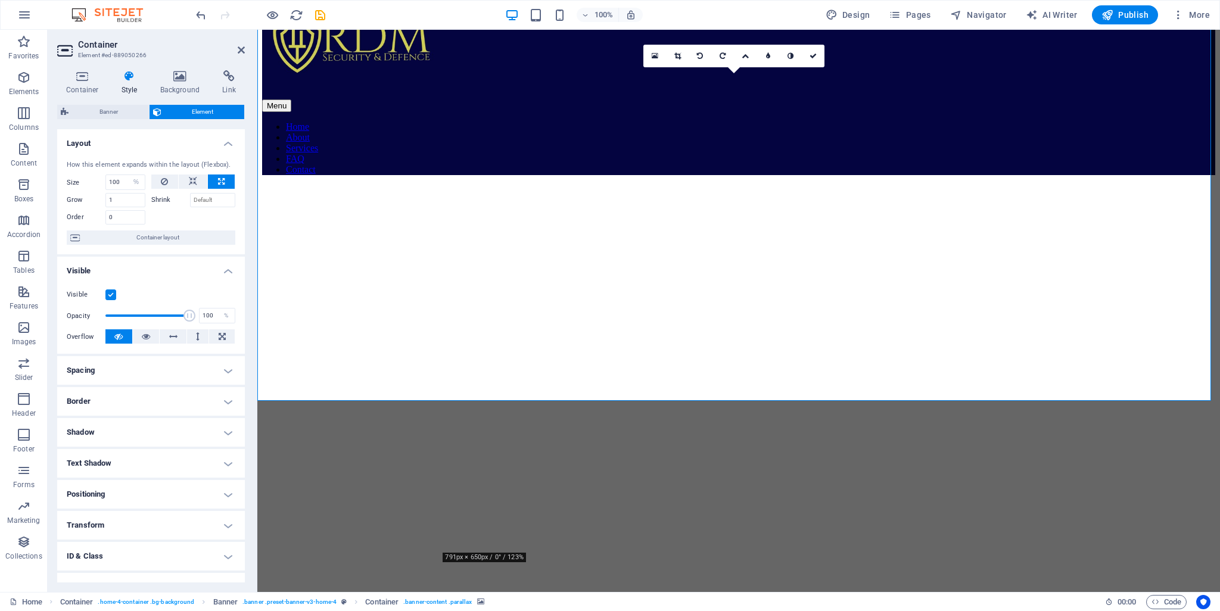
scroll to position [60, 0]
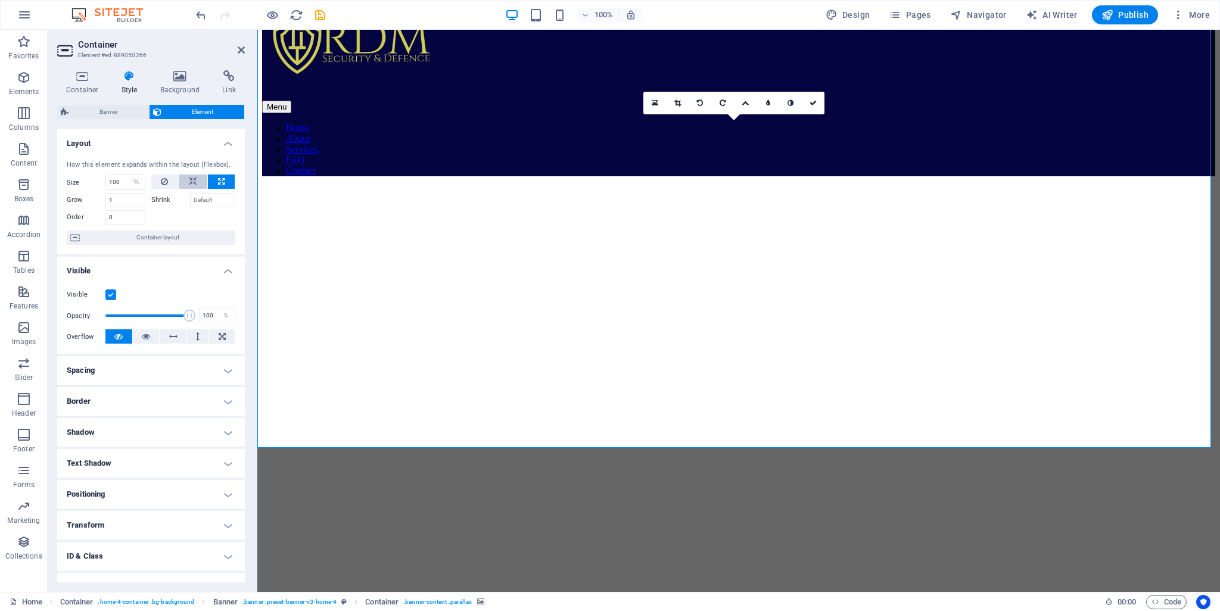
click at [184, 182] on button at bounding box center [193, 182] width 29 height 14
select select "DISABLED_OPTION_VALUE"
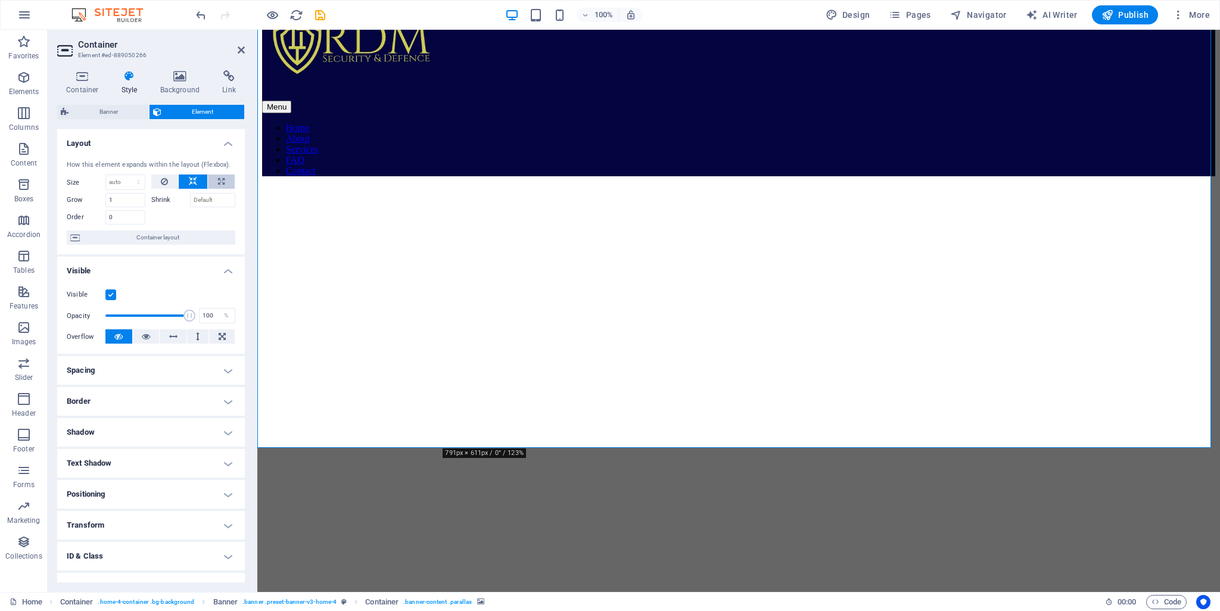
click at [218, 184] on icon at bounding box center [221, 182] width 7 height 14
type input "100"
select select "%"
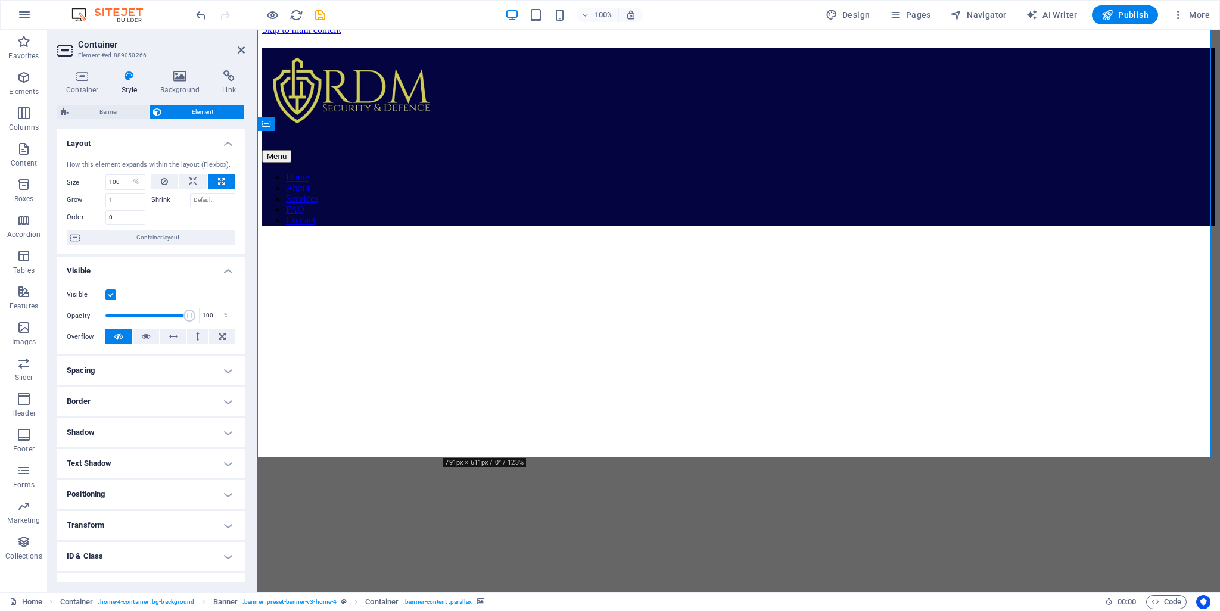
scroll to position [0, 0]
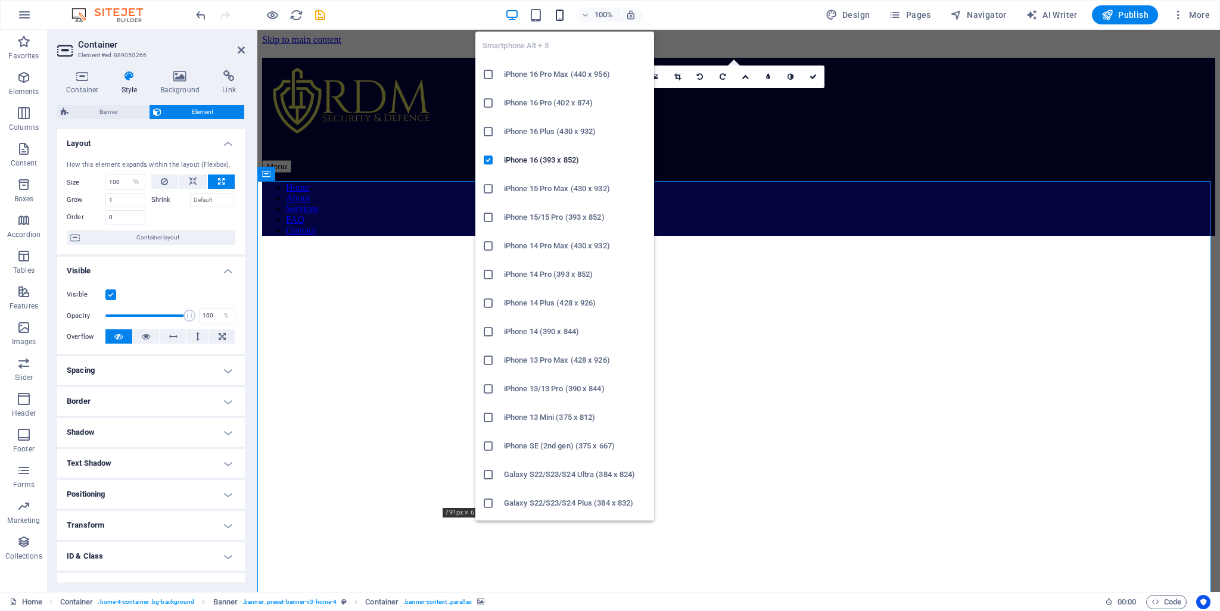
click at [561, 14] on icon "button" at bounding box center [560, 15] width 14 height 14
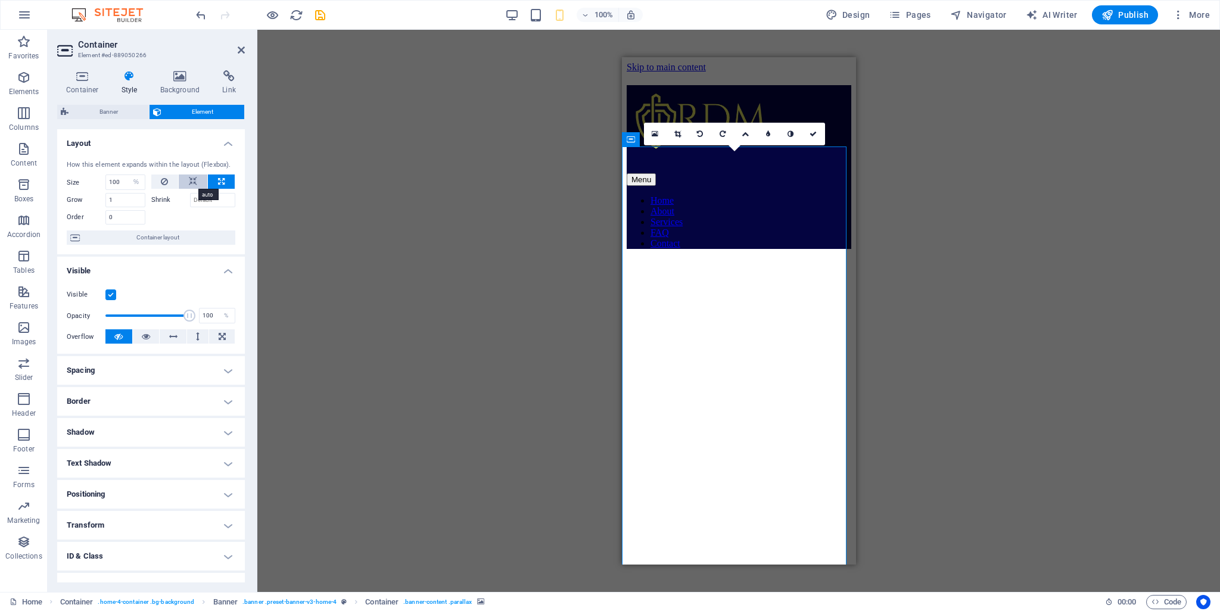
click at [186, 180] on button at bounding box center [193, 182] width 29 height 14
select select "DISABLED_OPTION_VALUE"
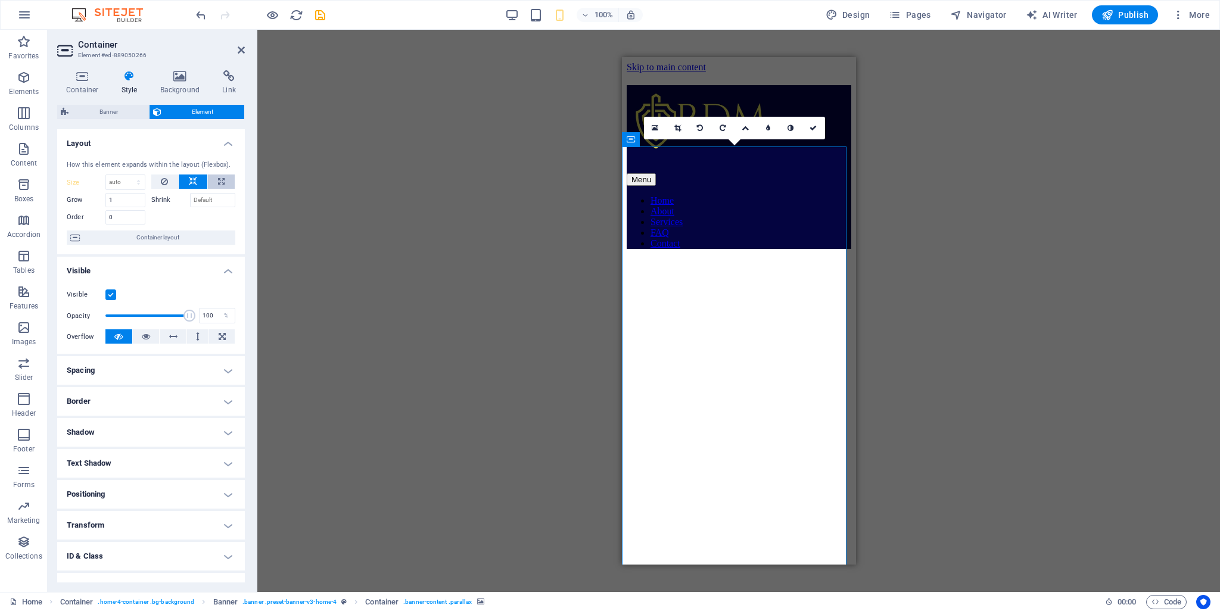
click at [208, 185] on button at bounding box center [221, 182] width 27 height 14
type input "100"
select select "%"
click at [223, 182] on button at bounding box center [221, 182] width 27 height 14
